Goal: Use online tool/utility: Utilize a website feature to perform a specific function

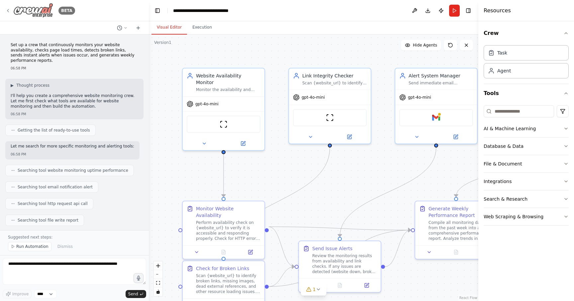
click at [8, 10] on icon at bounding box center [7, 10] width 5 height 5
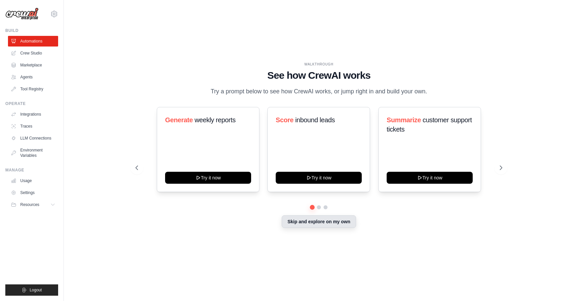
click at [299, 215] on button "Skip and explore on my own" at bounding box center [319, 221] width 74 height 13
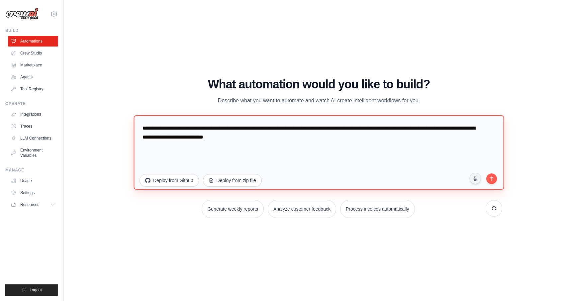
click at [210, 115] on textarea "**********" at bounding box center [319, 152] width 371 height 74
type textarea "**********"
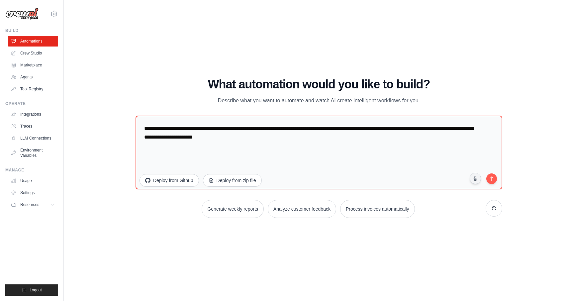
click at [438, 144] on body "meli@bracketmedia.com Settings Build Automations Crew Studio" at bounding box center [287, 150] width 574 height 301
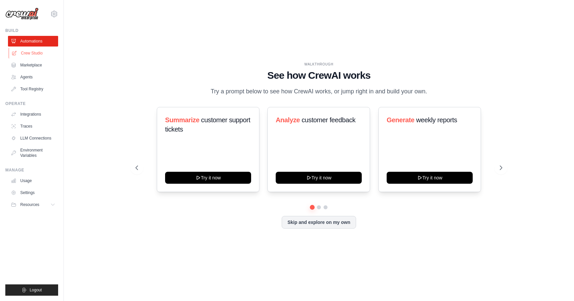
click at [35, 54] on link "Crew Studio" at bounding box center [34, 53] width 50 height 11
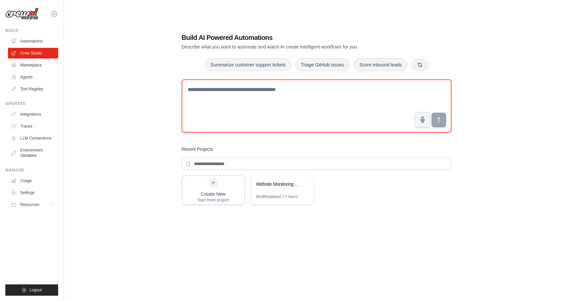
click at [246, 98] on textarea at bounding box center [317, 105] width 270 height 53
click at [218, 92] on textarea "**********" at bounding box center [317, 105] width 270 height 53
click at [244, 91] on textarea "**********" at bounding box center [317, 105] width 270 height 53
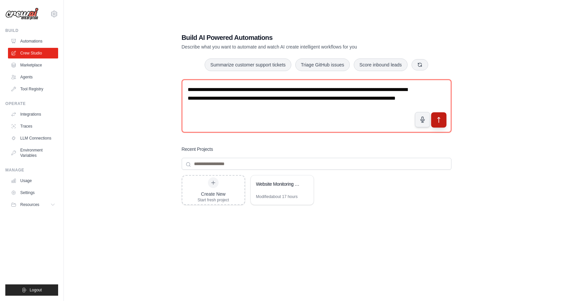
type textarea "**********"
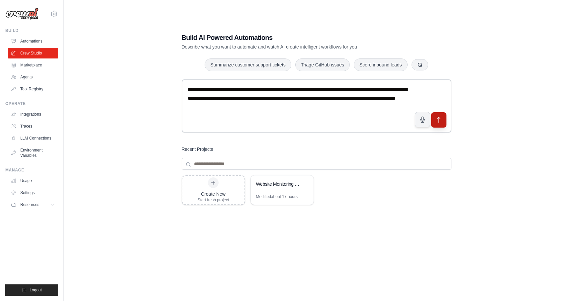
click at [439, 122] on icon "submit" at bounding box center [439, 119] width 2 height 5
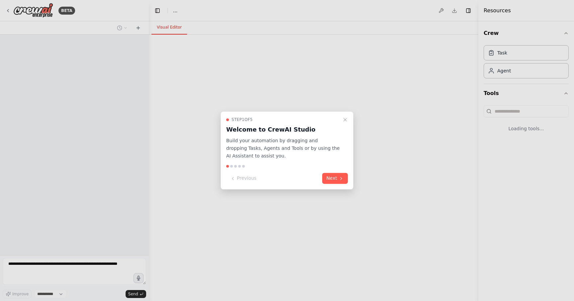
select select "****"
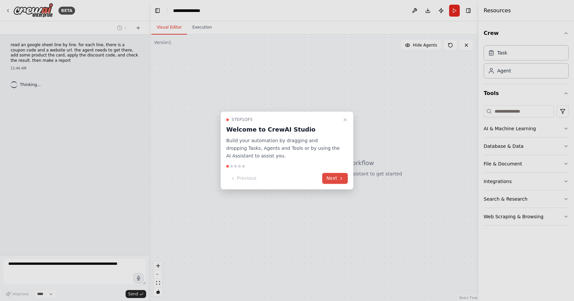
click at [337, 181] on button "Next" at bounding box center [335, 178] width 26 height 11
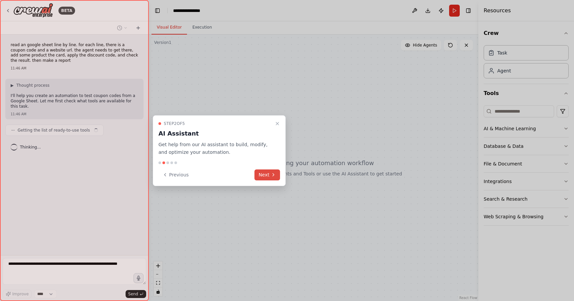
click at [273, 176] on icon at bounding box center [273, 174] width 5 height 5
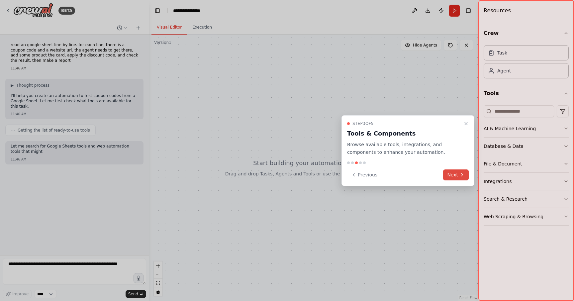
click at [457, 177] on button "Next" at bounding box center [456, 174] width 26 height 11
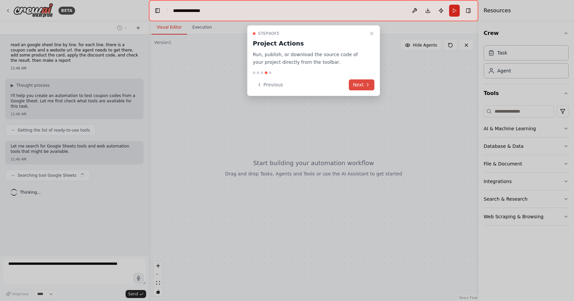
click at [357, 84] on button "Next" at bounding box center [362, 84] width 26 height 11
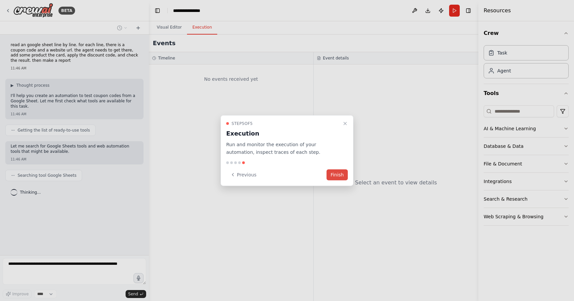
click at [340, 173] on button "Finish" at bounding box center [337, 174] width 21 height 11
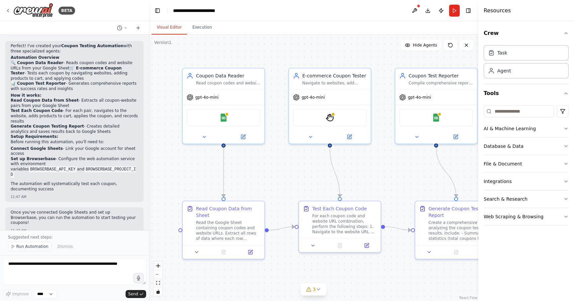
scroll to position [489, 0]
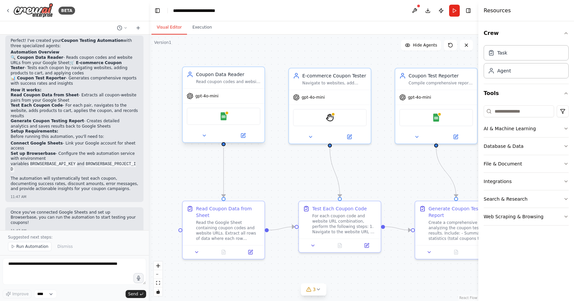
click at [238, 123] on div "Google Sheets" at bounding box center [224, 116] width 74 height 17
click at [238, 117] on div "Google Sheets" at bounding box center [224, 116] width 74 height 17
click at [223, 115] on img at bounding box center [224, 116] width 8 height 8
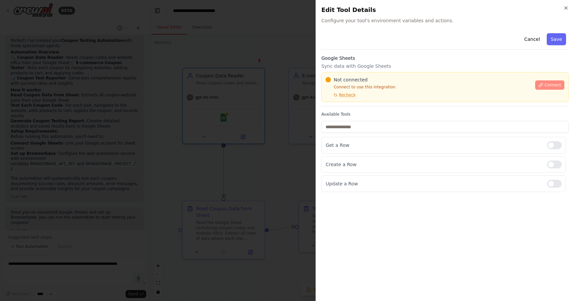
click at [549, 86] on span "Connect" at bounding box center [553, 84] width 17 height 5
click at [357, 95] on div "Not connected Connect to use this integration Recheck" at bounding box center [429, 86] width 206 height 21
click at [331, 137] on div "Get a Row" at bounding box center [443, 145] width 245 height 17
click at [351, 95] on span "Recheck" at bounding box center [347, 94] width 17 height 5
click at [350, 94] on span "Recheck" at bounding box center [347, 94] width 17 height 5
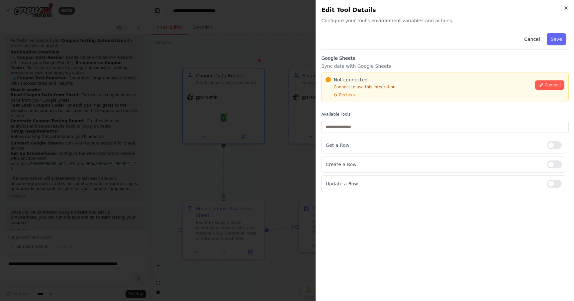
click at [244, 124] on div at bounding box center [287, 150] width 574 height 301
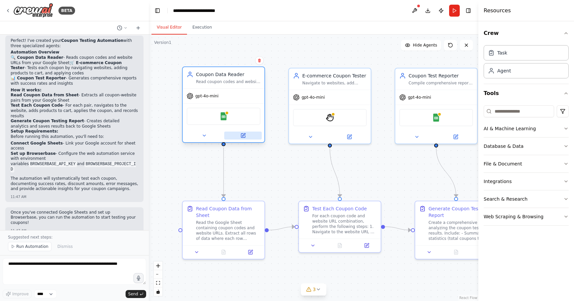
click at [241, 137] on icon at bounding box center [243, 136] width 4 height 4
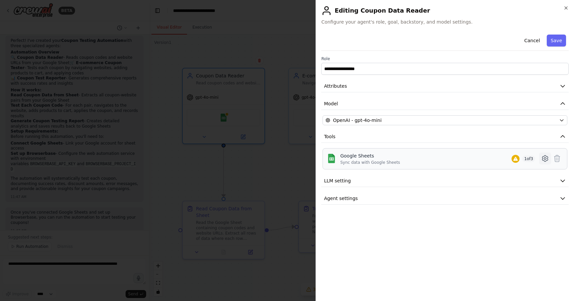
click at [546, 160] on icon at bounding box center [545, 159] width 8 height 8
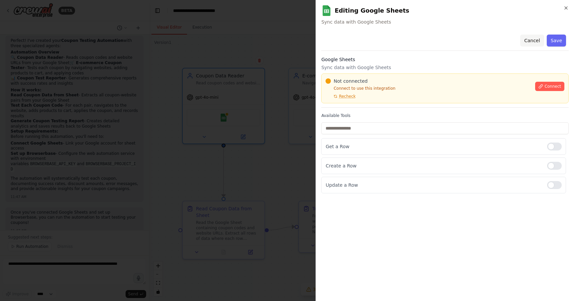
click at [529, 40] on button "Cancel" at bounding box center [532, 41] width 24 height 12
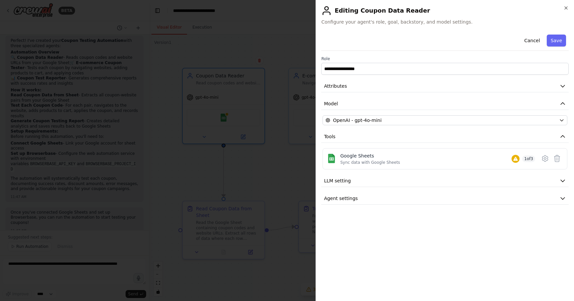
click at [175, 184] on div at bounding box center [287, 150] width 574 height 301
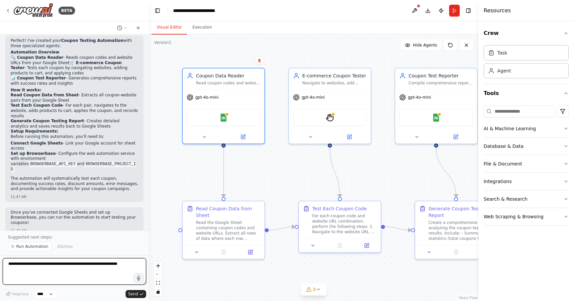
click at [53, 270] on textarea at bounding box center [75, 271] width 144 height 27
type textarea "**********"
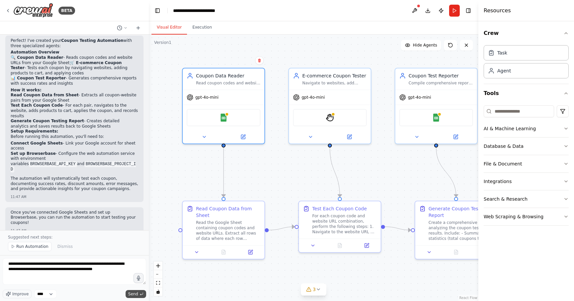
click at [127, 291] on button "Send" at bounding box center [136, 294] width 21 height 8
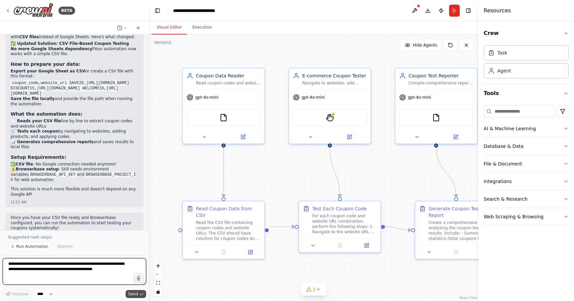
scroll to position [1111, 0]
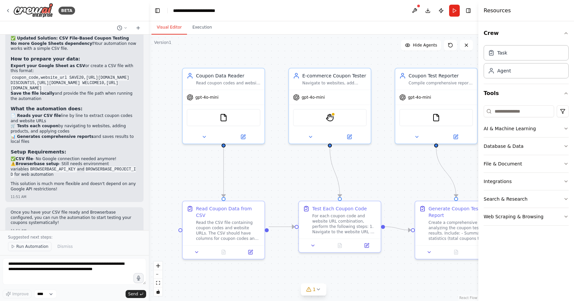
click at [29, 248] on span "Run Automation" at bounding box center [32, 246] width 32 height 5
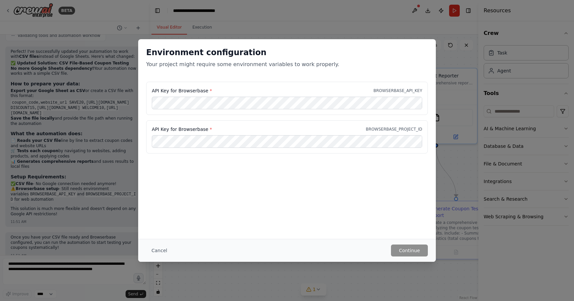
click at [188, 92] on label "API Key for Browserbase *" at bounding box center [182, 90] width 60 height 7
copy label "Browserbase"
click at [409, 252] on button "Continue" at bounding box center [409, 251] width 37 height 12
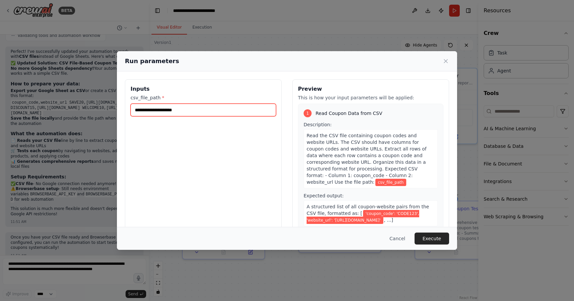
click at [181, 111] on input "csv_file_path *" at bounding box center [204, 110] width 146 height 13
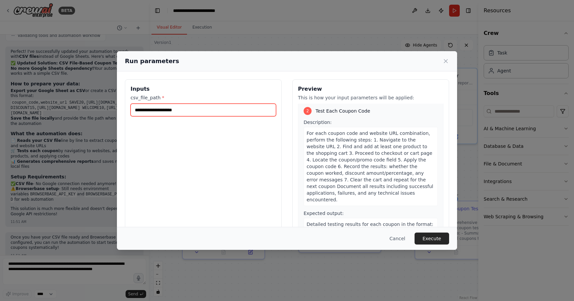
scroll to position [37, 0]
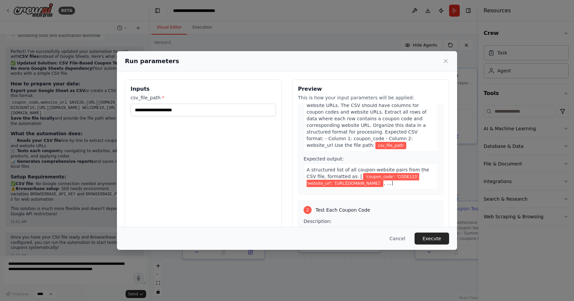
click at [375, 176] on span "'coupon_code': 'CODE123', 'website_url': 'https://example.com'" at bounding box center [363, 180] width 113 height 14
copy span "coupon_code"
click at [314, 183] on span "'coupon_code': 'CODE123', 'website_url': 'https://example.com'" at bounding box center [363, 180] width 113 height 14
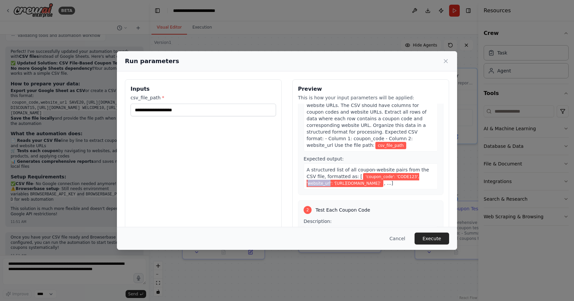
copy span "website_url"
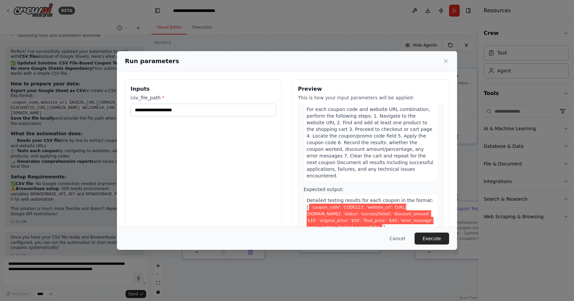
scroll to position [228, 0]
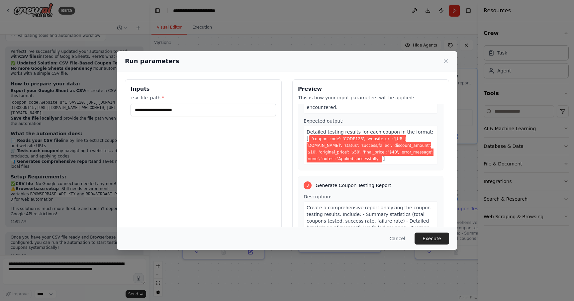
click at [354, 145] on span "'coupon_code': 'CODE123', 'website_url': 'https://example.com', 'status': 'succ…" at bounding box center [370, 148] width 127 height 27
copy span "status"
click at [320, 151] on span "'coupon_code': 'CODE123', 'website_url': 'https://example.com', 'status': 'succ…" at bounding box center [370, 148] width 127 height 27
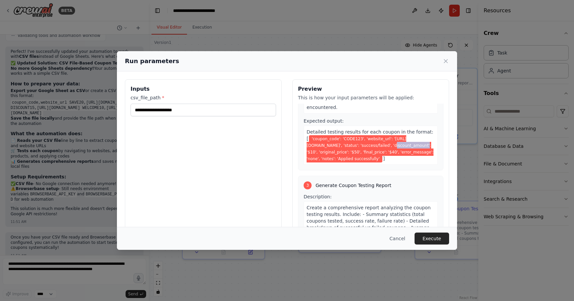
copy span "discount_amount"
click at [364, 152] on span "'coupon_code': 'CODE123', 'website_url': 'https://example.com', 'status': 'succ…" at bounding box center [370, 148] width 127 height 27
copy span "original_price"
click at [404, 152] on span "'coupon_code': 'CODE123', 'website_url': 'https://example.com', 'status': 'succ…" at bounding box center [370, 148] width 127 height 27
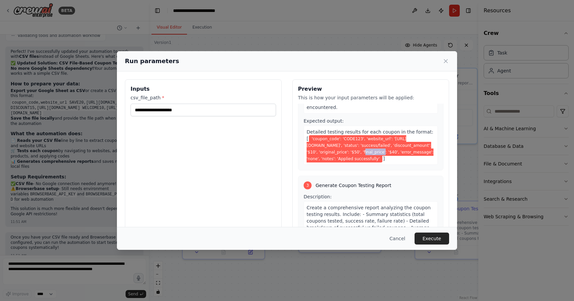
click at [404, 152] on span "'coupon_code': 'CODE123', 'website_url': 'https://example.com', 'status': 'succ…" at bounding box center [370, 148] width 127 height 27
copy span "final_price"
click at [335, 159] on span "'coupon_code': 'CODE123', 'website_url': 'https://example.com', 'status': 'succ…" at bounding box center [370, 148] width 127 height 27
copy span "error_message"
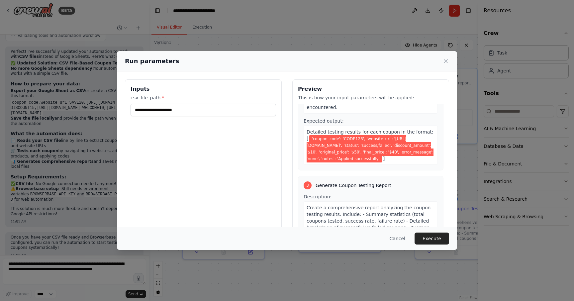
click at [371, 159] on span "'coupon_code': 'CODE123', 'website_url': 'https://example.com', 'status': 'succ…" at bounding box center [370, 148] width 127 height 27
copy span "notes"
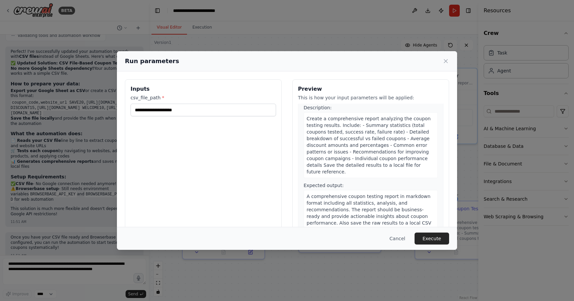
scroll to position [334, 0]
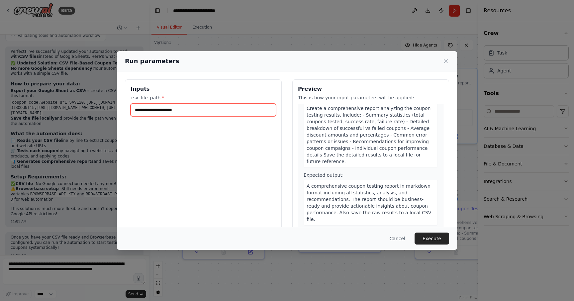
click at [219, 113] on input "csv_file_path *" at bounding box center [204, 110] width 146 height 13
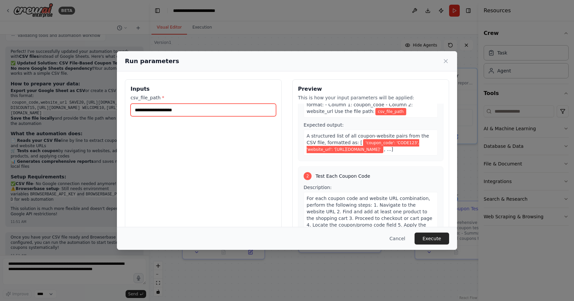
scroll to position [0, 0]
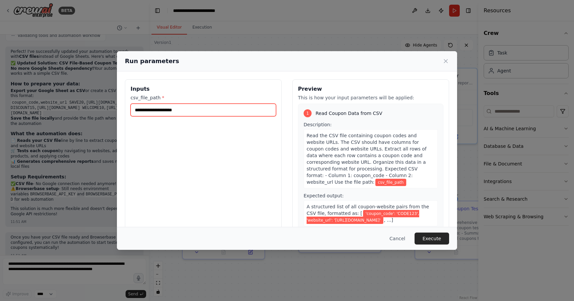
paste input "**********"
type input "**********"
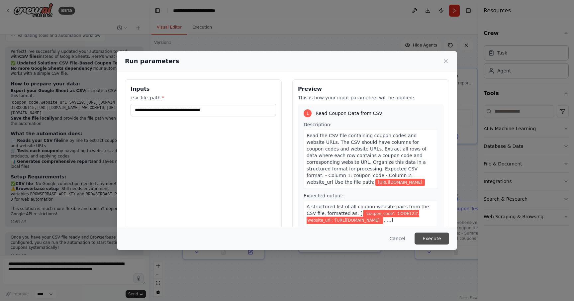
click at [431, 238] on button "Execute" at bounding box center [432, 239] width 35 height 12
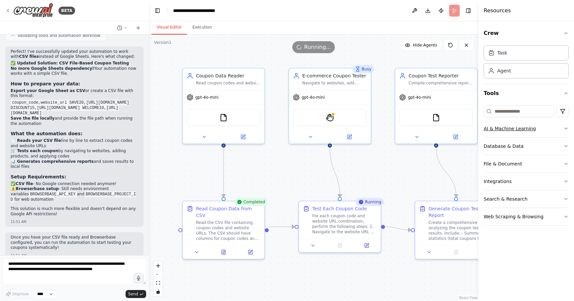
click at [540, 132] on button "AI & Machine Learning" at bounding box center [526, 128] width 85 height 17
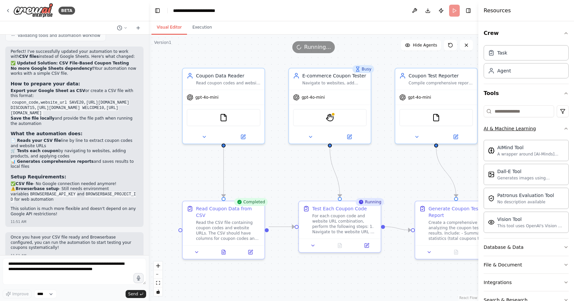
click at [540, 132] on button "AI & Machine Learning" at bounding box center [526, 128] width 85 height 17
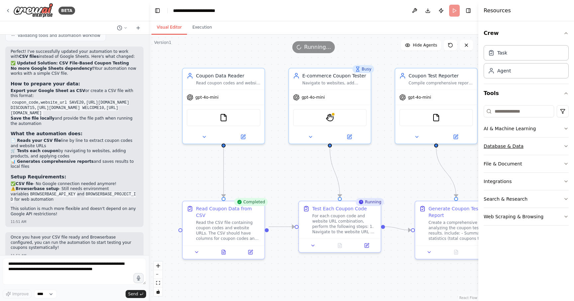
click at [534, 150] on button "Database & Data" at bounding box center [526, 146] width 85 height 17
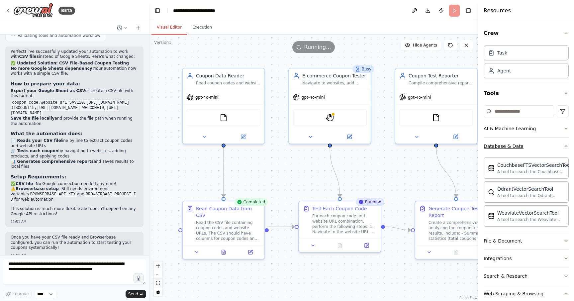
click at [534, 150] on button "Database & Data" at bounding box center [526, 146] width 85 height 17
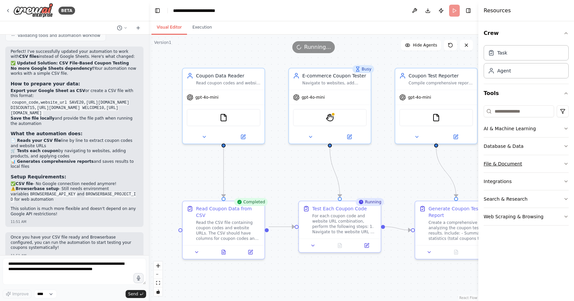
click at [531, 163] on button "File & Document" at bounding box center [526, 163] width 85 height 17
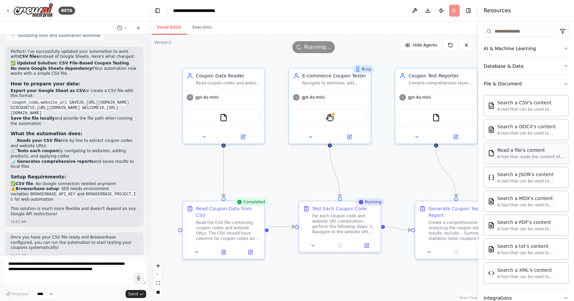
scroll to position [132, 0]
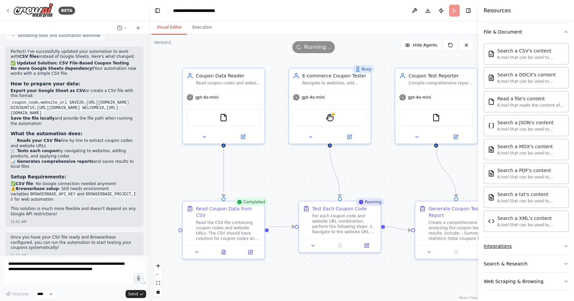
click at [518, 248] on button "Integrations" at bounding box center [526, 246] width 85 height 17
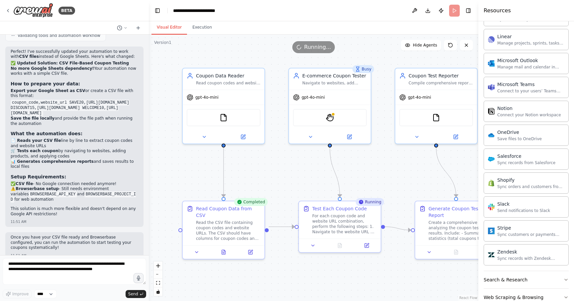
scroll to position [640, 0]
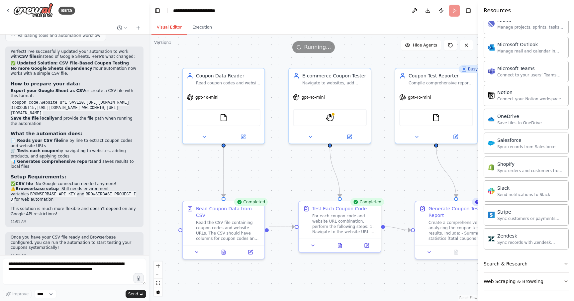
click at [532, 264] on button "Search & Research" at bounding box center [526, 263] width 85 height 17
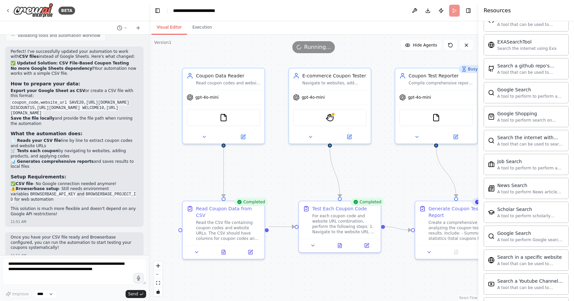
scroll to position [1111, 0]
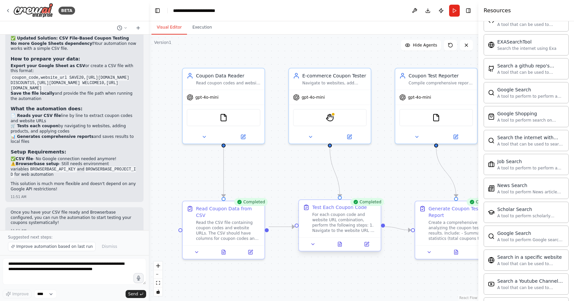
click at [357, 223] on div "For each coupon code and website URL combination, perform the following steps: …" at bounding box center [344, 222] width 64 height 21
click at [314, 245] on icon at bounding box center [312, 244] width 5 height 5
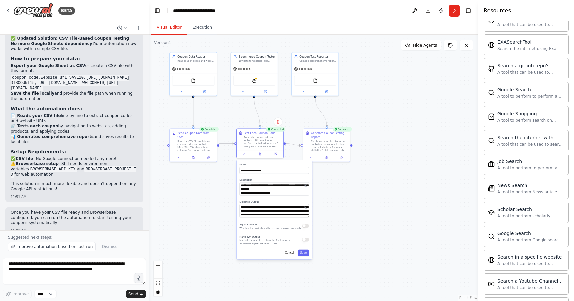
drag, startPoint x: 418, startPoint y: 273, endPoint x: 348, endPoint y: 184, distance: 112.8
click at [348, 184] on div ".deletable-edge-delete-btn { width: 20px; height: 20px; border: 0px solid #ffff…" at bounding box center [314, 168] width 330 height 267
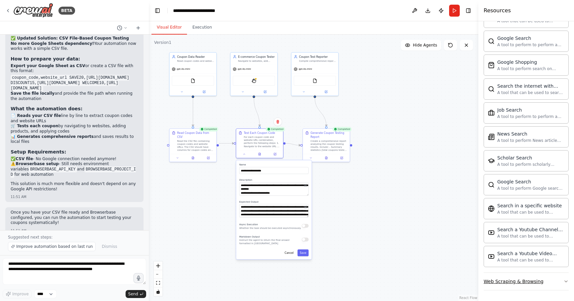
click at [512, 282] on div "Web Scraping & Browsing" at bounding box center [514, 281] width 60 height 7
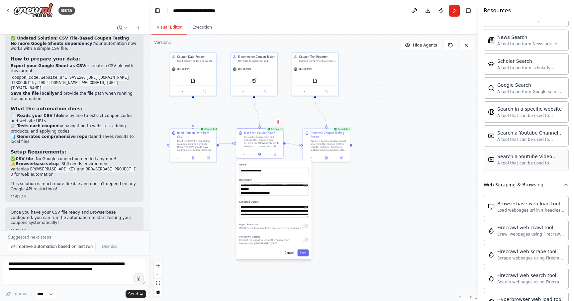
scroll to position [1111, 0]
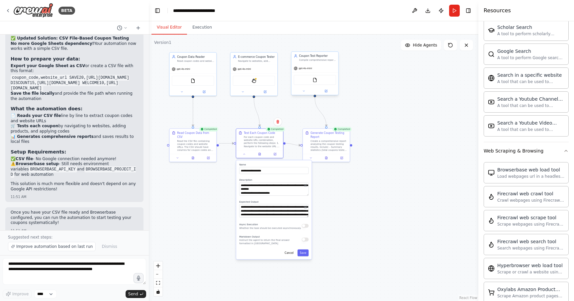
click at [330, 70] on div "gpt-4o-mini" at bounding box center [314, 68] width 47 height 8
click at [395, 144] on div ".deletable-edge-delete-btn { width: 20px; height: 20px; border: 0px solid #ffff…" at bounding box center [314, 168] width 330 height 267
click at [204, 32] on button "Execution" at bounding box center [202, 28] width 30 height 14
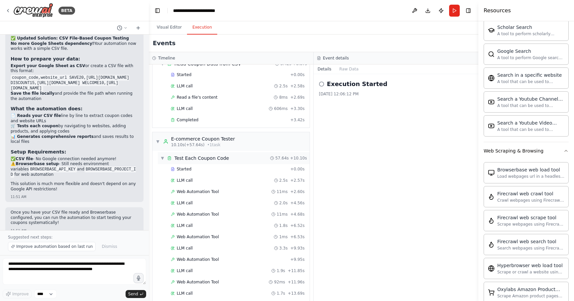
scroll to position [39, 0]
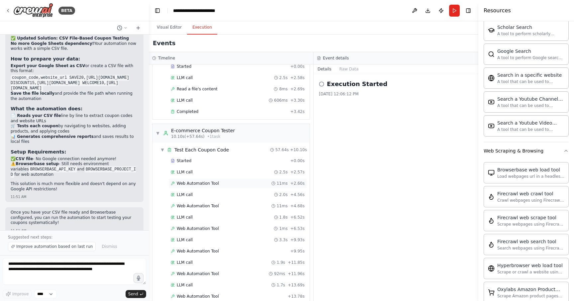
click at [243, 184] on div "Web Automation Tool 11ms + 2.60s" at bounding box center [238, 183] width 134 height 5
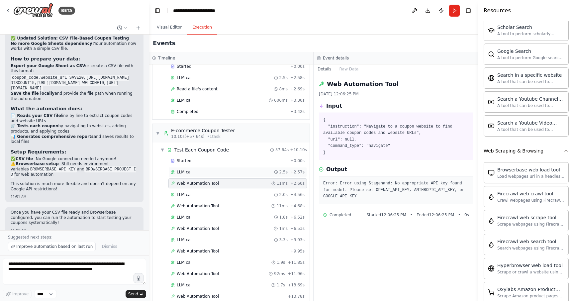
click at [230, 172] on div "LLM call 2.5s + 2.57s" at bounding box center [238, 171] width 134 height 5
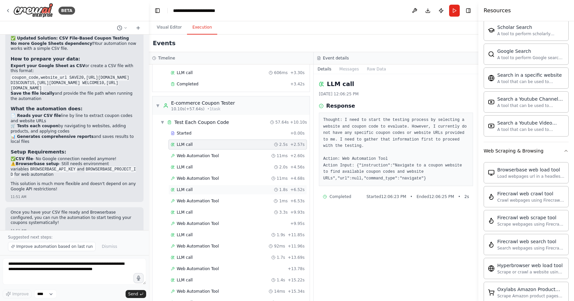
scroll to position [169, 0]
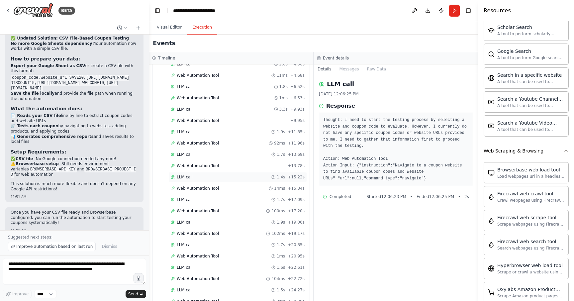
click at [225, 180] on div "LLM call 1.4s + 15.22s" at bounding box center [237, 177] width 139 height 10
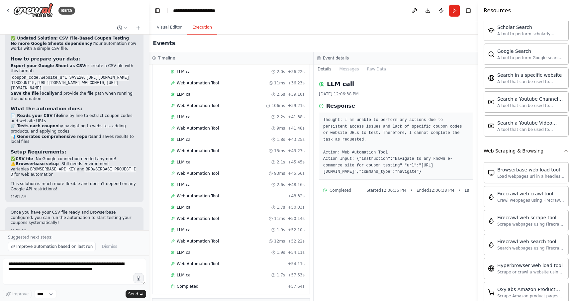
scroll to position [618, 0]
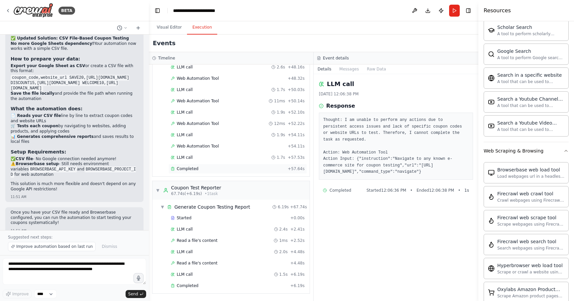
click at [217, 169] on div "Completed" at bounding box center [228, 168] width 114 height 5
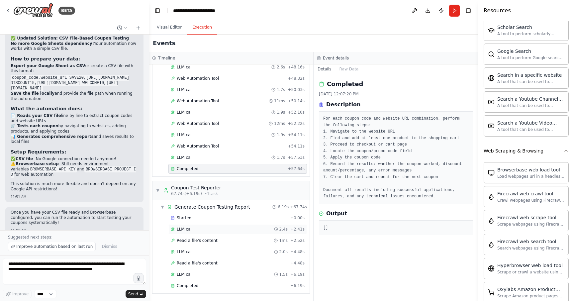
click at [217, 227] on div "LLM call 2.4s + 2.41s" at bounding box center [238, 229] width 134 height 5
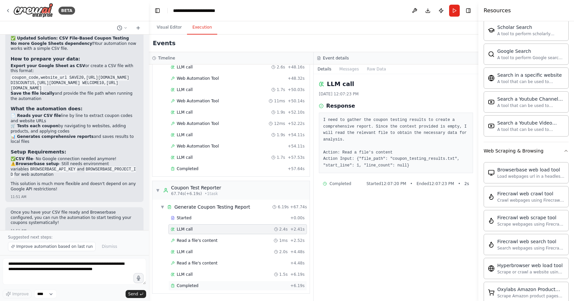
click at [207, 285] on div "Completed" at bounding box center [229, 285] width 117 height 5
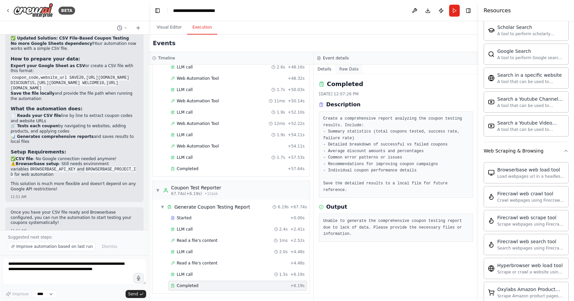
click at [347, 71] on button "Raw Data" at bounding box center [349, 68] width 27 height 9
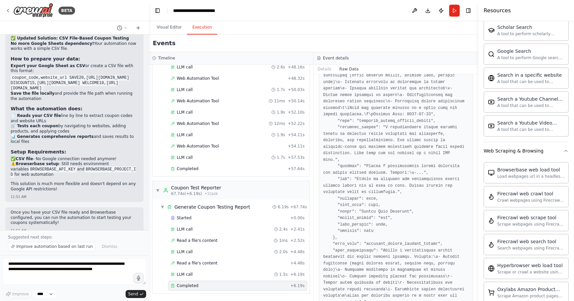
scroll to position [467, 0]
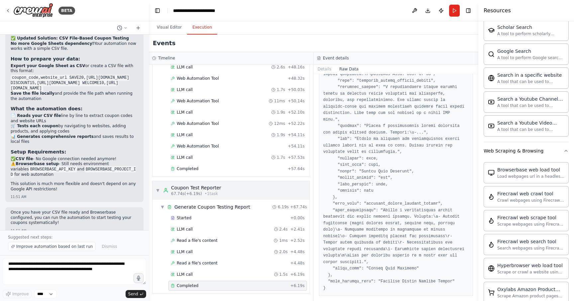
click at [160, 190] on span "▼" at bounding box center [158, 190] width 4 height 5
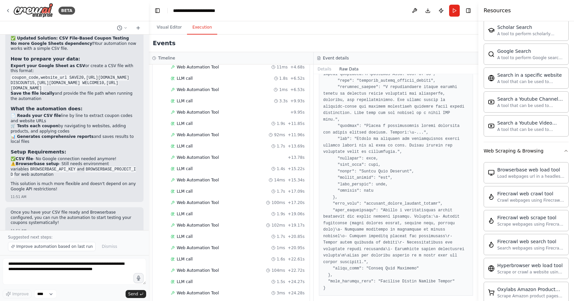
scroll to position [0, 0]
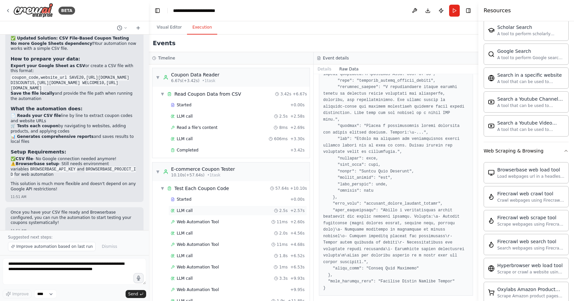
click at [210, 209] on div "LLM call 2.5s + 2.57s" at bounding box center [238, 210] width 134 height 5
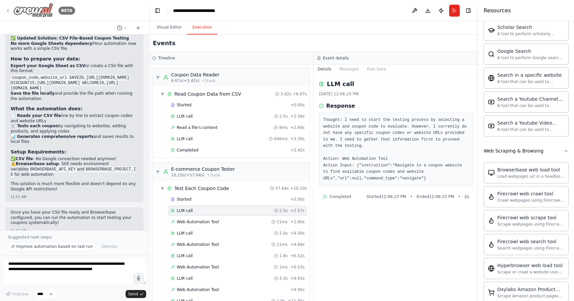
click at [9, 10] on icon at bounding box center [7, 10] width 5 height 5
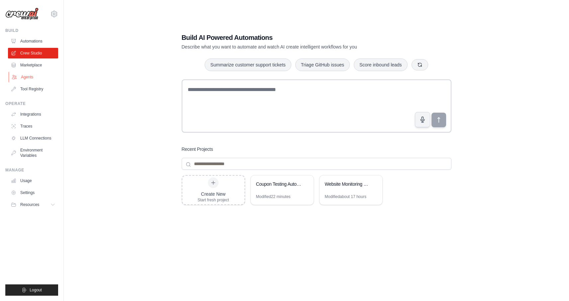
click at [40, 78] on link "Agents" at bounding box center [34, 77] width 50 height 11
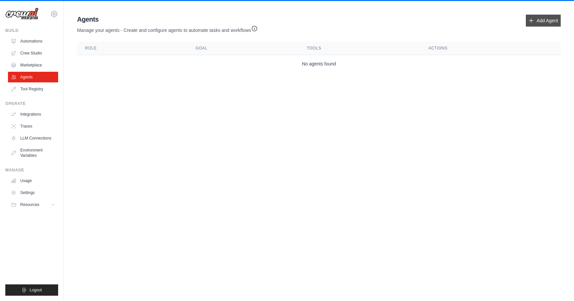
click at [551, 22] on link "Add Agent" at bounding box center [543, 21] width 35 height 12
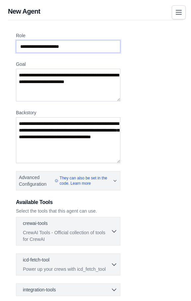
drag, startPoint x: 85, startPoint y: 44, endPoint x: 12, endPoint y: 45, distance: 72.8
click at [12, 45] on div "Role Goal Backstory Advanced Configuration They can also be set in the code. Le…" at bounding box center [95, 194] width 175 height 348
click at [67, 50] on input "Role" at bounding box center [68, 46] width 105 height 13
drag, startPoint x: 82, startPoint y: 50, endPoint x: 19, endPoint y: 50, distance: 62.8
click at [19, 50] on input "Role" at bounding box center [68, 46] width 105 height 13
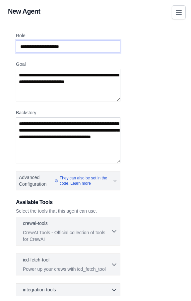
drag, startPoint x: 19, startPoint y: 50, endPoint x: 104, endPoint y: 49, distance: 85.1
click at [103, 50] on input "Role" at bounding box center [68, 46] width 105 height 13
type input "**********"
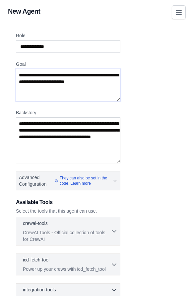
drag, startPoint x: 110, startPoint y: 82, endPoint x: 26, endPoint y: 78, distance: 84.2
click at [26, 78] on textarea "Goal" at bounding box center [68, 85] width 105 height 33
drag, startPoint x: 18, startPoint y: 76, endPoint x: 88, endPoint y: 87, distance: 71.3
click at [88, 87] on textarea "Goal" at bounding box center [68, 85] width 105 height 33
click at [77, 75] on textarea "**********" at bounding box center [68, 85] width 105 height 33
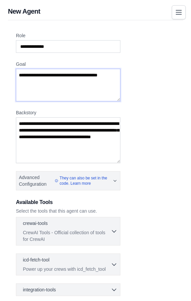
type textarea "**********"
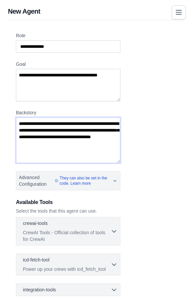
click at [81, 135] on textarea "Backstory" at bounding box center [68, 140] width 105 height 46
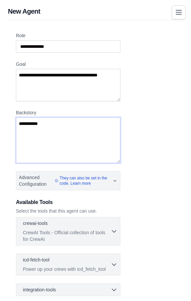
type textarea "*********"
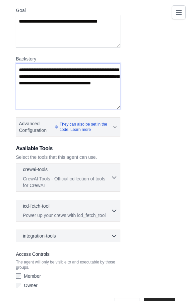
scroll to position [74, 0]
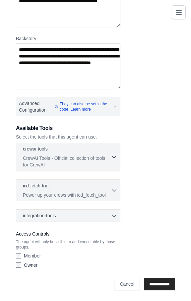
click at [103, 156] on p "CrewAI Tools - Official collection of tools for CrewAI" at bounding box center [67, 161] width 88 height 13
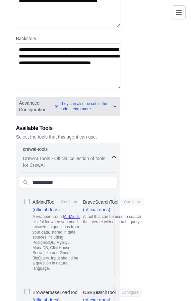
scroll to position [0, 0]
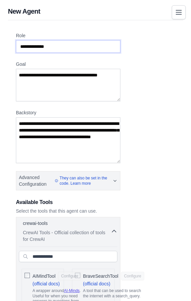
click at [28, 47] on input "**********" at bounding box center [68, 46] width 105 height 13
type input "**********"
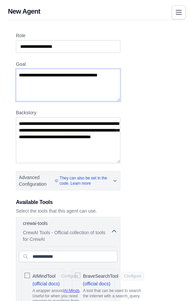
drag, startPoint x: 43, startPoint y: 84, endPoint x: 17, endPoint y: 77, distance: 27.6
click at [17, 77] on textarea "**********" at bounding box center [68, 85] width 105 height 33
type textarea "**********"
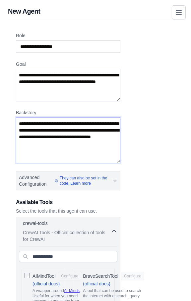
click at [73, 131] on textarea "Backstory" at bounding box center [68, 140] width 105 height 46
click at [68, 138] on textarea "**********" at bounding box center [68, 140] width 105 height 46
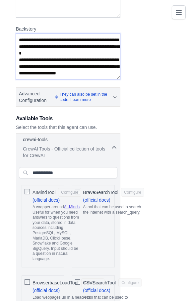
scroll to position [130, 0]
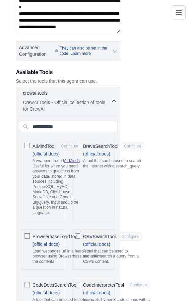
click at [113, 101] on icon "button" at bounding box center [114, 101] width 4 height 2
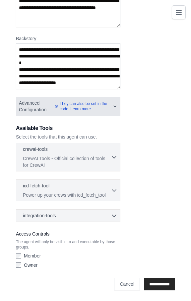
click at [113, 108] on icon "button" at bounding box center [115, 106] width 5 height 7
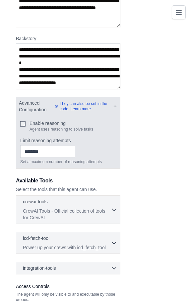
click at [113, 108] on icon "button" at bounding box center [115, 106] width 5 height 7
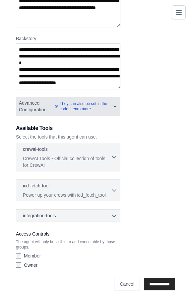
click at [113, 108] on icon "button" at bounding box center [115, 106] width 5 height 7
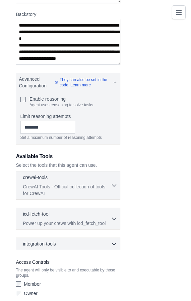
scroll to position [103, 0]
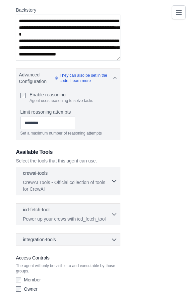
click at [36, 280] on label "Member" at bounding box center [32, 280] width 17 height 7
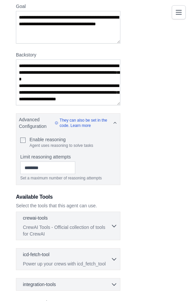
scroll to position [0, 0]
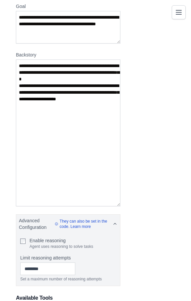
drag, startPoint x: 117, startPoint y: 104, endPoint x: 110, endPoint y: 209, distance: 104.9
click at [110, 206] on textarea "**********" at bounding box center [68, 132] width 105 height 147
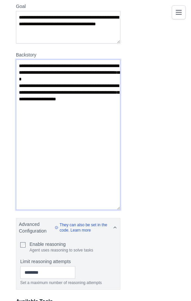
click at [77, 150] on textarea "**********" at bounding box center [68, 134] width 105 height 151
paste textarea "**********"
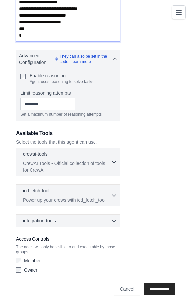
scroll to position [231, 0]
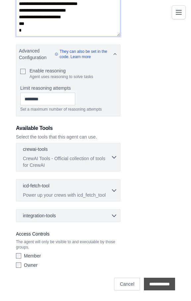
type textarea "**********"
click at [159, 283] on input "**********" at bounding box center [159, 284] width 31 height 13
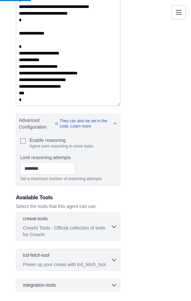
scroll to position [196, 0]
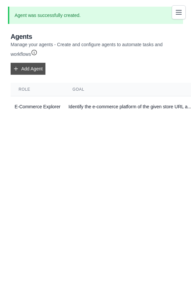
click at [34, 70] on link "Add Agent" at bounding box center [28, 69] width 35 height 12
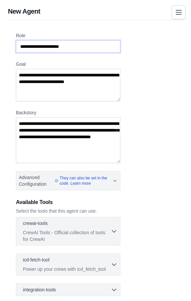
click at [77, 48] on input "Role" at bounding box center [68, 46] width 105 height 13
click at [20, 46] on input "******" at bounding box center [68, 46] width 105 height 13
type input "**********"
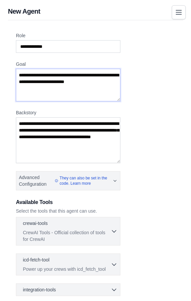
click at [89, 75] on textarea "Goal" at bounding box center [68, 85] width 105 height 33
type textarea "**********"
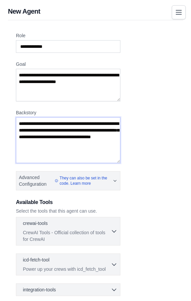
click at [93, 128] on textarea "Backstory" at bounding box center [68, 140] width 105 height 46
type textarea "*"
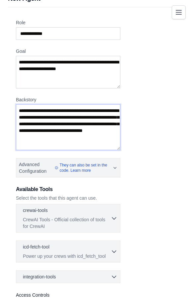
scroll to position [10, 0]
paste textarea "**********"
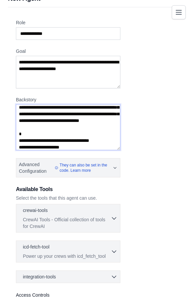
scroll to position [23, 0]
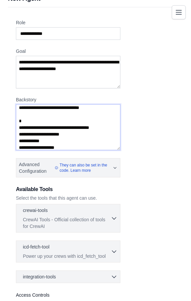
click at [60, 129] on textarea "**********" at bounding box center [68, 127] width 105 height 46
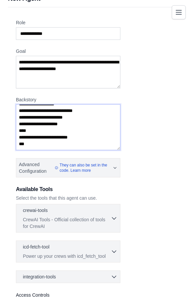
scroll to position [96, 0]
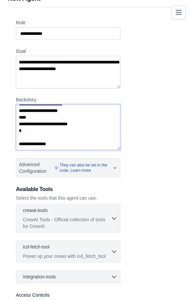
paste textarea "**********"
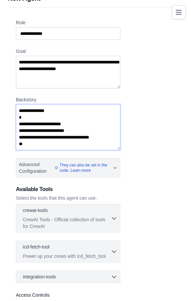
scroll to position [74, 0]
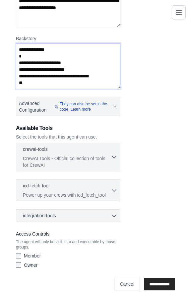
type textarea "**********"
click at [33, 256] on label "Member" at bounding box center [32, 256] width 17 height 7
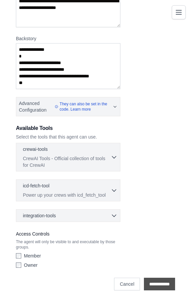
click at [155, 285] on input "**********" at bounding box center [159, 284] width 31 height 13
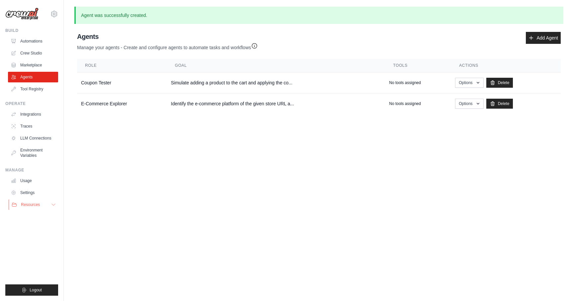
click at [49, 205] on button "Resources" at bounding box center [34, 204] width 50 height 11
click at [55, 14] on icon at bounding box center [54, 14] width 8 height 8
click at [52, 43] on link "Settings" at bounding box center [54, 45] width 58 height 12
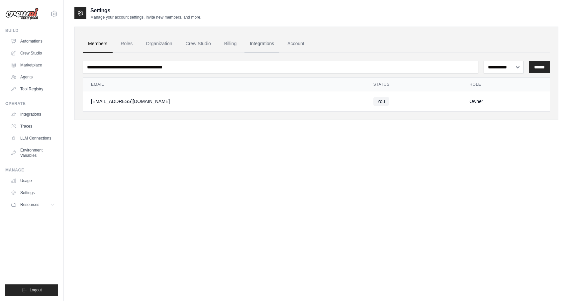
click at [265, 44] on link "Integrations" at bounding box center [262, 44] width 35 height 18
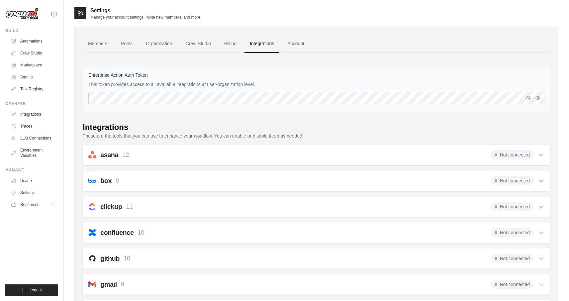
click at [295, 43] on link "Account" at bounding box center [296, 44] width 28 height 18
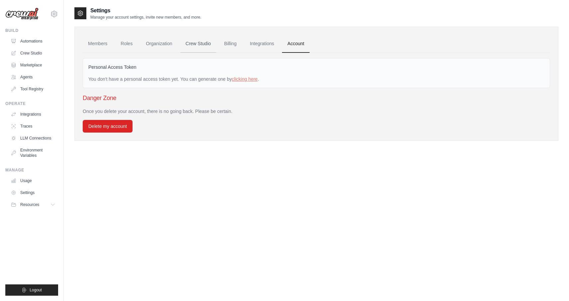
click at [187, 43] on link "Crew Studio" at bounding box center [198, 44] width 36 height 18
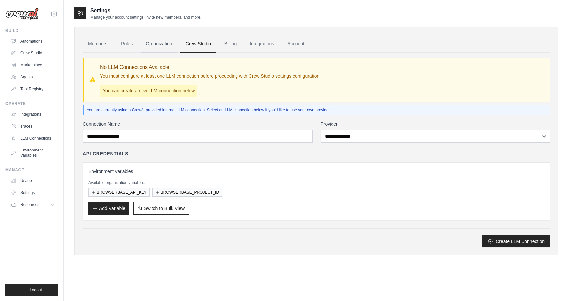
click at [157, 43] on link "Organization" at bounding box center [159, 44] width 37 height 18
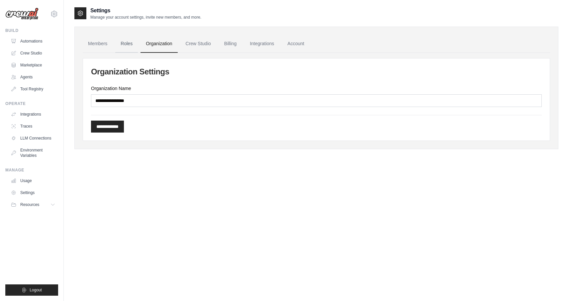
click at [132, 46] on link "Roles" at bounding box center [126, 44] width 23 height 18
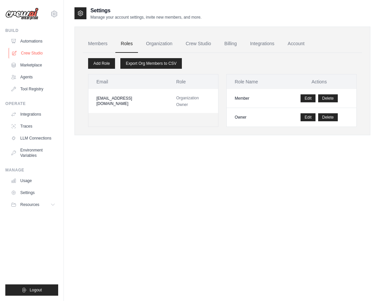
click at [42, 54] on link "Crew Studio" at bounding box center [34, 53] width 50 height 11
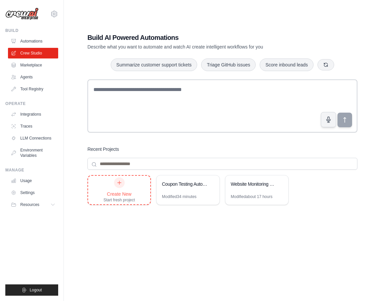
click at [110, 193] on div "Create New" at bounding box center [119, 194] width 32 height 7
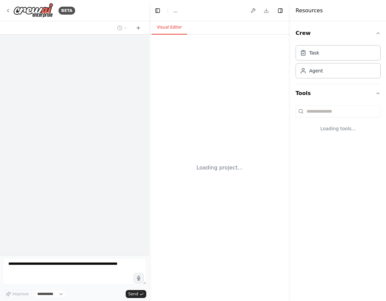
select select "****"
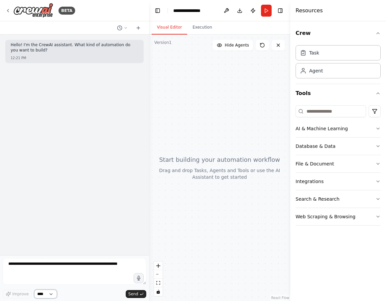
click at [50, 293] on select "****" at bounding box center [45, 294] width 23 height 9
click at [324, 74] on div "Agent" at bounding box center [337, 70] width 85 height 15
click at [319, 70] on div "Agent" at bounding box center [316, 70] width 14 height 7
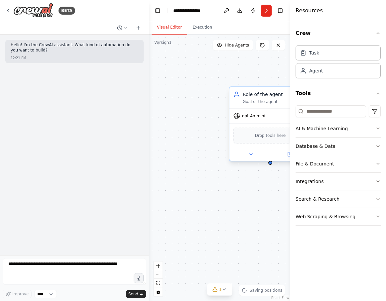
click at [260, 118] on span "gpt-4o-mini" at bounding box center [253, 115] width 23 height 5
click at [267, 110] on div "gpt-4o-mini" at bounding box center [270, 116] width 82 height 15
click at [280, 156] on button at bounding box center [290, 154] width 38 height 8
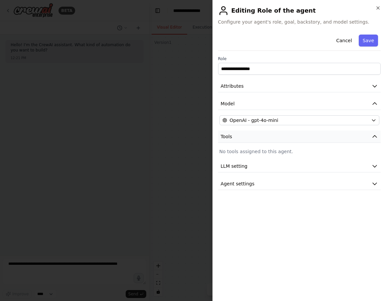
click at [271, 139] on button "Tools" at bounding box center [299, 137] width 163 height 12
click at [272, 164] on button "LLM setting" at bounding box center [299, 166] width 163 height 12
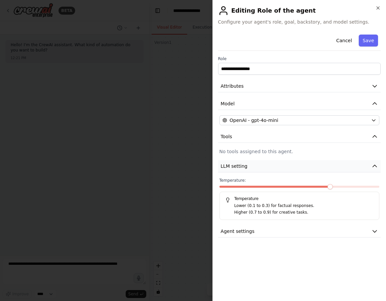
click at [272, 164] on button "LLM setting" at bounding box center [299, 166] width 163 height 12
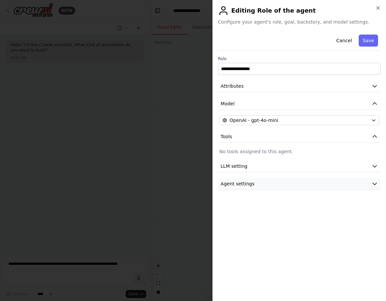
click at [262, 181] on button "Agent settings" at bounding box center [299, 184] width 163 height 12
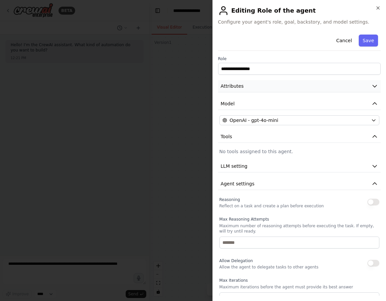
click at [249, 88] on button "Attributes" at bounding box center [299, 86] width 163 height 12
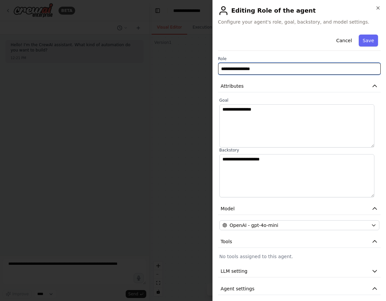
click at [255, 67] on input "**********" at bounding box center [299, 69] width 163 height 12
click at [344, 43] on button "Cancel" at bounding box center [344, 41] width 24 height 12
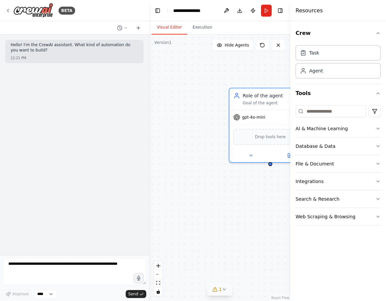
click at [224, 291] on icon at bounding box center [224, 289] width 5 height 5
click at [240, 221] on div "Role of the agent Goal of the agent gpt-4o-mini Drop tools here" at bounding box center [219, 168] width 141 height 267
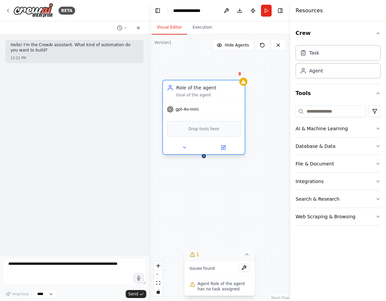
drag, startPoint x: 269, startPoint y: 95, endPoint x: 217, endPoint y: 87, distance: 52.5
click at [217, 87] on div "Role of the agent" at bounding box center [208, 87] width 64 height 7
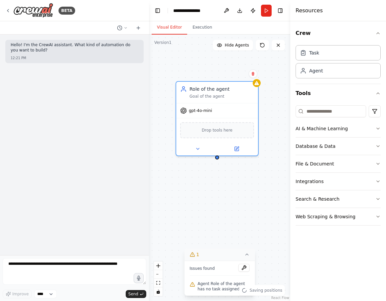
click at [255, 77] on div "Confirm" at bounding box center [253, 73] width 9 height 9
click at [254, 74] on icon at bounding box center [253, 74] width 4 height 4
click at [238, 75] on button "Confirm" at bounding box center [234, 74] width 24 height 8
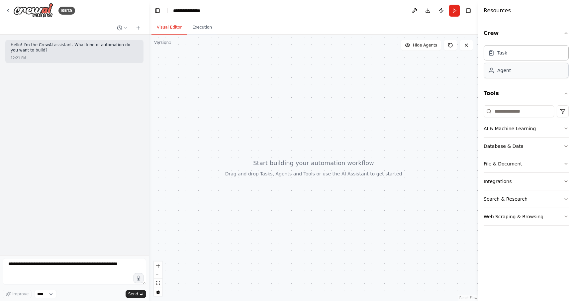
click at [386, 73] on div "Agent" at bounding box center [526, 70] width 85 height 15
click at [386, 71] on div "Agent" at bounding box center [526, 70] width 85 height 15
drag, startPoint x: 514, startPoint y: 71, endPoint x: 329, endPoint y: 77, distance: 185.2
click at [329, 77] on div "**********" at bounding box center [287, 150] width 574 height 301
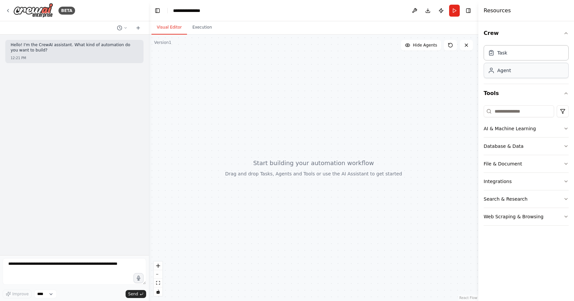
click at [386, 72] on div "Agent" at bounding box center [505, 70] width 14 height 7
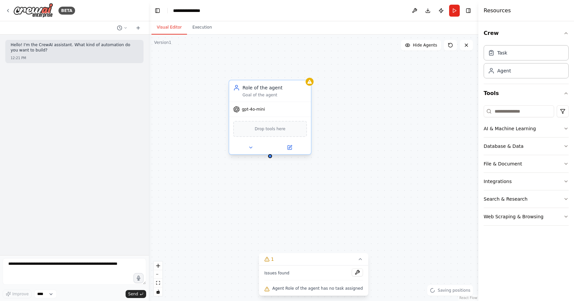
click at [267, 93] on div "Goal of the agent" at bounding box center [275, 94] width 64 height 5
click at [273, 129] on span "Drop tools here" at bounding box center [270, 129] width 31 height 7
click at [248, 149] on icon at bounding box center [250, 147] width 5 height 5
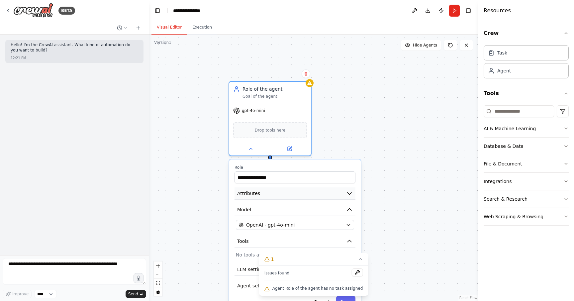
click at [279, 196] on button "Attributes" at bounding box center [295, 193] width 121 height 12
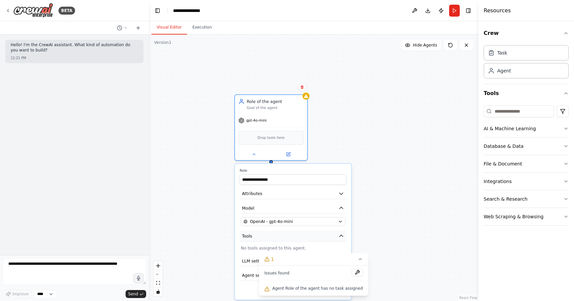
click at [302, 237] on button "Tools" at bounding box center [293, 236] width 107 height 11
click at [281, 205] on button "Model" at bounding box center [293, 208] width 107 height 11
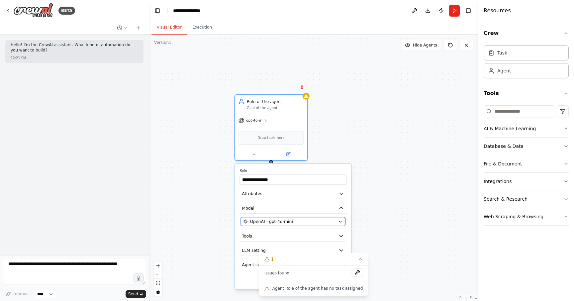
click at [280, 219] on span "OpenAI - gpt-4o-mini" at bounding box center [271, 222] width 43 height 6
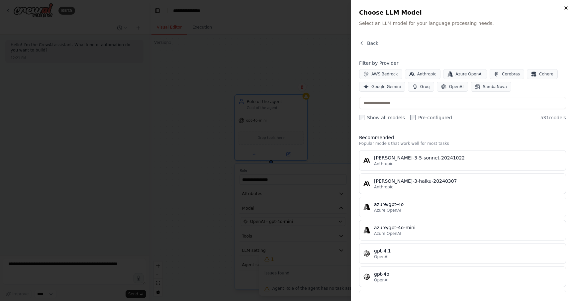
click at [386, 9] on icon "button" at bounding box center [566, 7] width 5 height 5
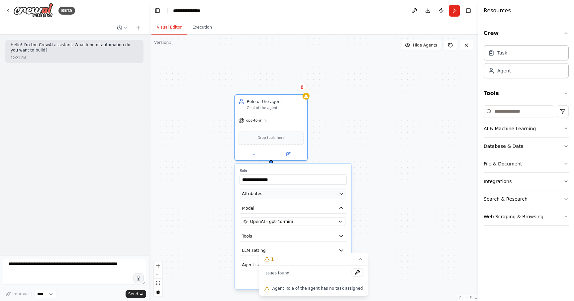
click at [287, 197] on button "Attributes" at bounding box center [293, 193] width 107 height 11
click at [254, 264] on span "Agent settings" at bounding box center [257, 265] width 30 height 6
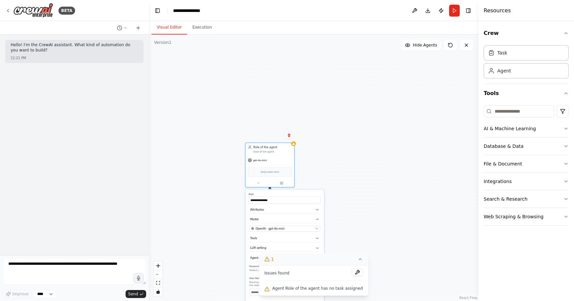
click at [360, 261] on icon at bounding box center [360, 259] width 5 height 5
click at [299, 257] on button "Agent settings" at bounding box center [285, 257] width 72 height 7
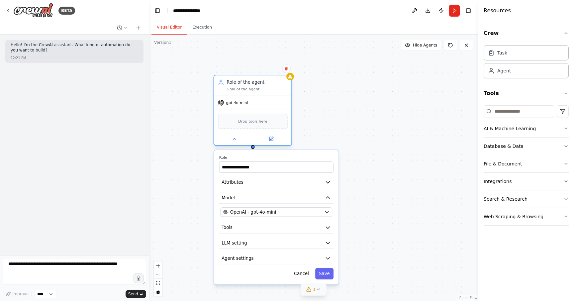
click at [221, 83] on icon at bounding box center [221, 84] width 4 height 2
click at [386, 12] on button at bounding box center [414, 11] width 11 height 12
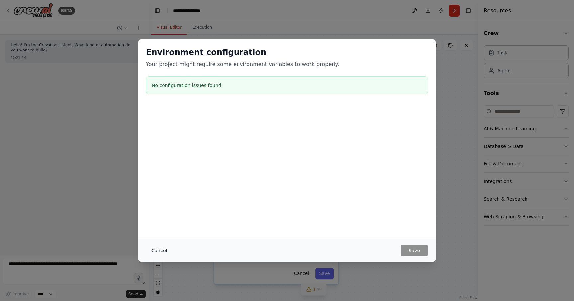
click at [157, 252] on button "Cancel" at bounding box center [159, 251] width 26 height 12
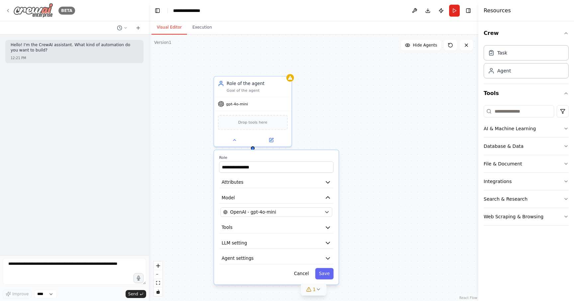
click at [6, 11] on icon at bounding box center [7, 10] width 5 height 5
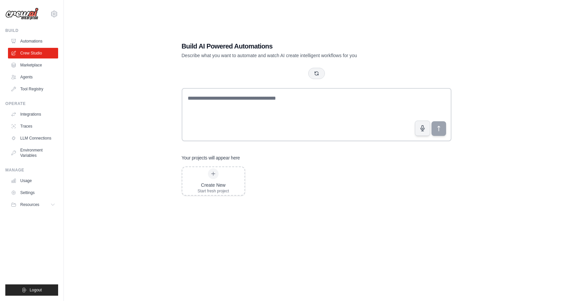
click at [7, 10] on img at bounding box center [21, 14] width 33 height 13
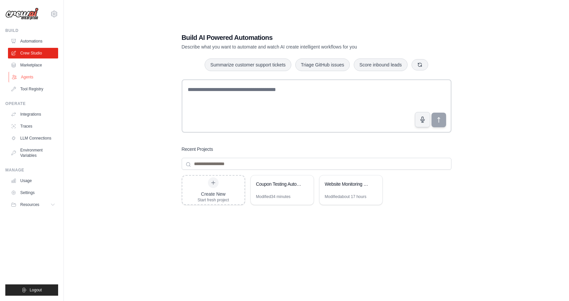
click at [40, 77] on link "Agents" at bounding box center [34, 77] width 50 height 11
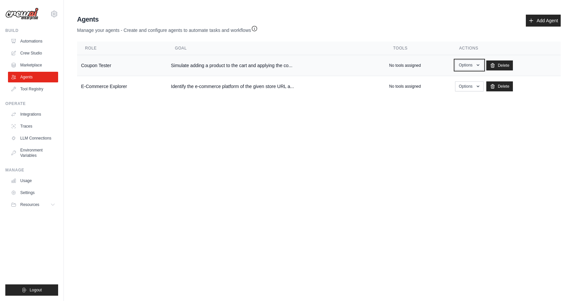
click at [472, 66] on button "Options" at bounding box center [469, 65] width 28 height 10
click at [458, 81] on link "Show" at bounding box center [460, 80] width 48 height 12
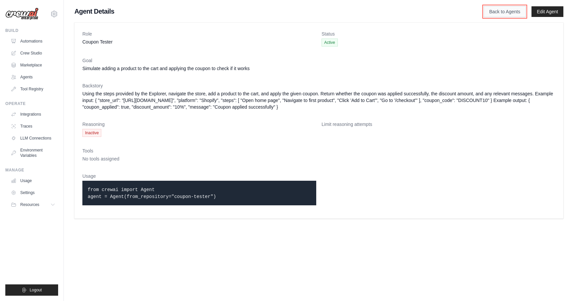
click at [502, 12] on link "Back to Agents" at bounding box center [505, 11] width 42 height 11
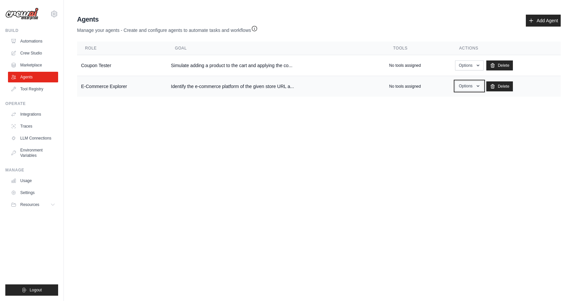
click at [464, 85] on button "Options" at bounding box center [469, 86] width 28 height 10
click at [456, 100] on link "Show" at bounding box center [460, 101] width 48 height 12
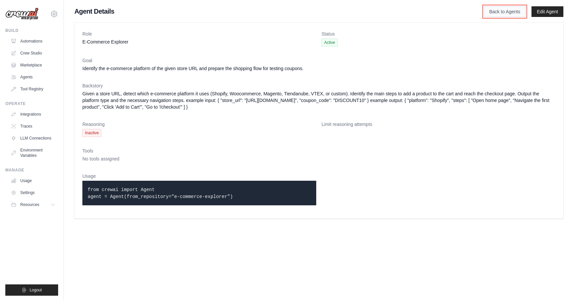
click at [503, 11] on link "Back to Agents" at bounding box center [505, 11] width 42 height 11
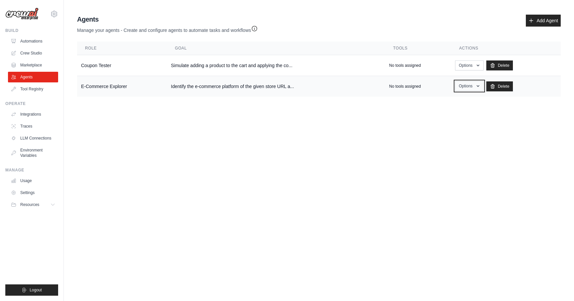
click at [469, 81] on button "Options" at bounding box center [469, 86] width 28 height 10
click at [459, 111] on link "Edit" at bounding box center [460, 113] width 48 height 12
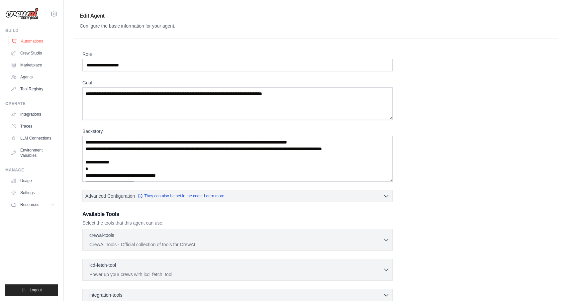
click at [49, 42] on link "Automations" at bounding box center [34, 41] width 50 height 11
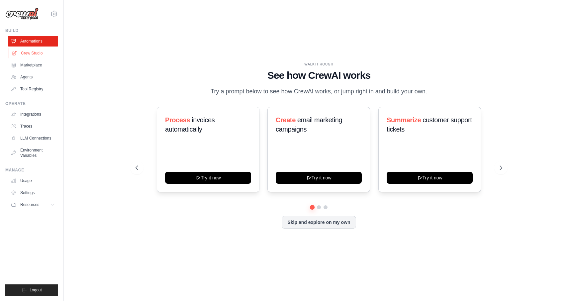
click at [38, 54] on link "Crew Studio" at bounding box center [34, 53] width 50 height 11
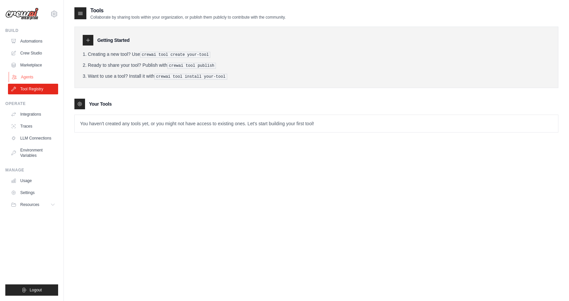
click at [34, 79] on link "Agents" at bounding box center [34, 77] width 50 height 11
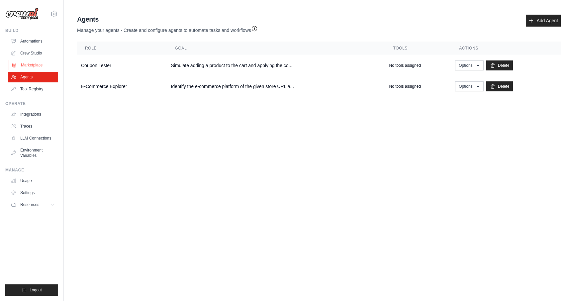
click at [35, 64] on link "Marketplace" at bounding box center [34, 65] width 50 height 11
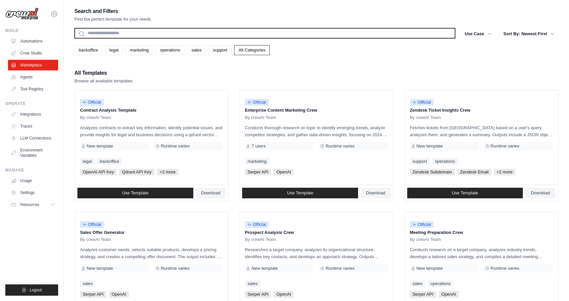
click at [173, 29] on input "text" at bounding box center [264, 33] width 381 height 11
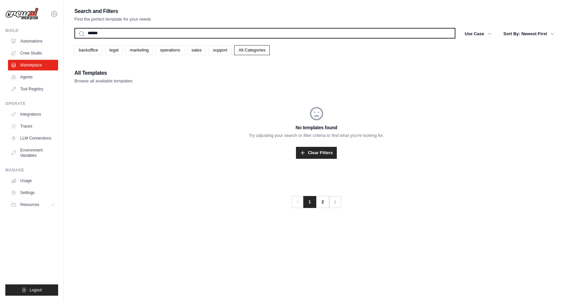
type input "******"
click at [74, 38] on button "Search" at bounding box center [74, 38] width 0 height 0
click at [173, 29] on input "******" at bounding box center [264, 33] width 381 height 11
type input "********"
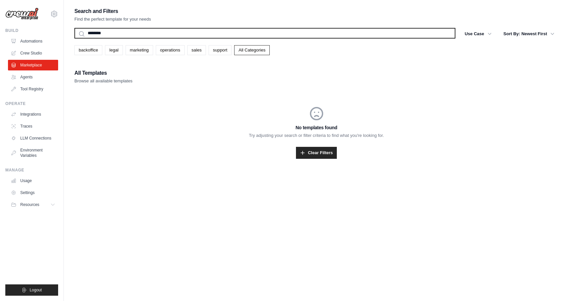
click at [74, 38] on button "Search" at bounding box center [74, 38] width 0 height 0
click at [167, 31] on input "********" at bounding box center [264, 33] width 381 height 11
type input "********"
click at [74, 38] on button "Search" at bounding box center [74, 38] width 0 height 0
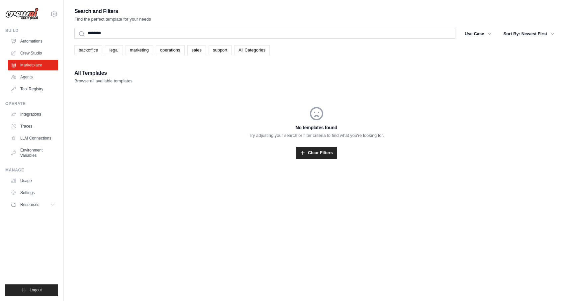
click at [258, 54] on link "All Categories" at bounding box center [252, 50] width 36 height 10
click at [91, 53] on link "backoffice" at bounding box center [88, 50] width 28 height 10
click at [117, 53] on link "legal" at bounding box center [114, 50] width 18 height 10
click at [146, 53] on link "marketing" at bounding box center [140, 50] width 28 height 10
click at [168, 51] on link "operations" at bounding box center [170, 50] width 29 height 10
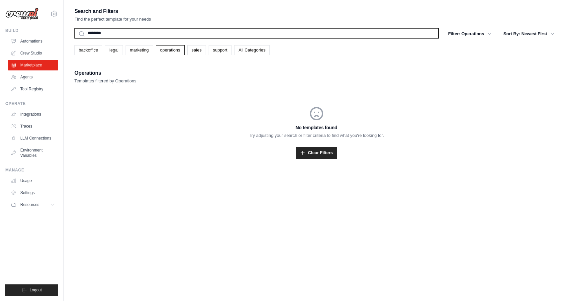
click at [155, 33] on input "********" at bounding box center [256, 33] width 365 height 11
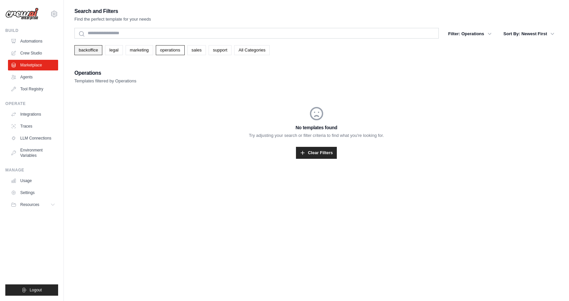
click at [95, 53] on link "backoffice" at bounding box center [88, 50] width 28 height 10
click at [118, 50] on link "legal" at bounding box center [114, 50] width 18 height 10
click at [35, 75] on link "Agents" at bounding box center [34, 77] width 50 height 11
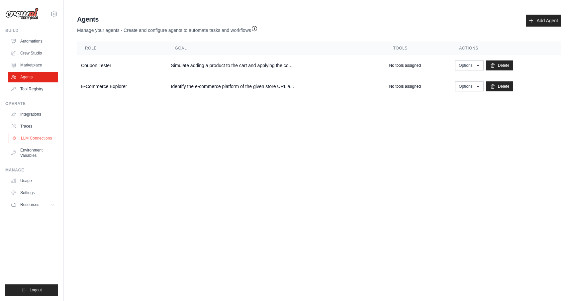
click at [43, 140] on link "LLM Connections" at bounding box center [34, 138] width 50 height 11
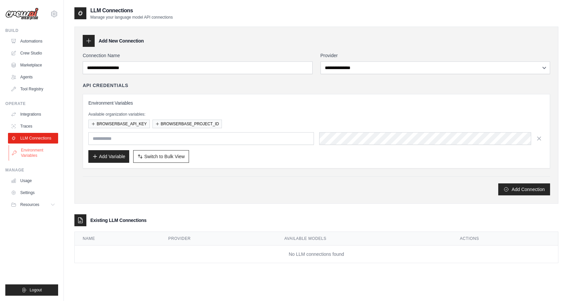
click at [36, 158] on link "Environment Variables" at bounding box center [34, 153] width 50 height 16
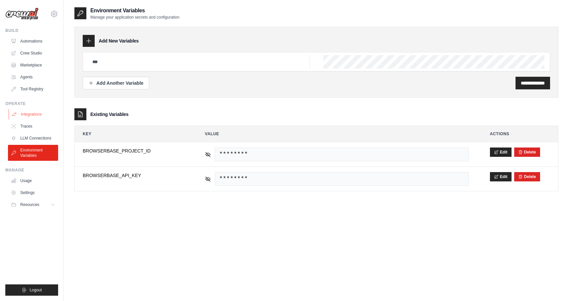
click at [38, 112] on link "Integrations" at bounding box center [34, 114] width 50 height 11
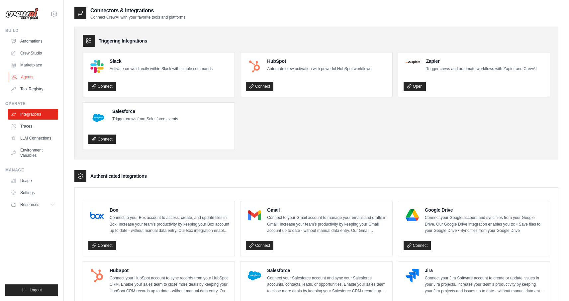
click at [45, 78] on link "Agents" at bounding box center [34, 77] width 50 height 11
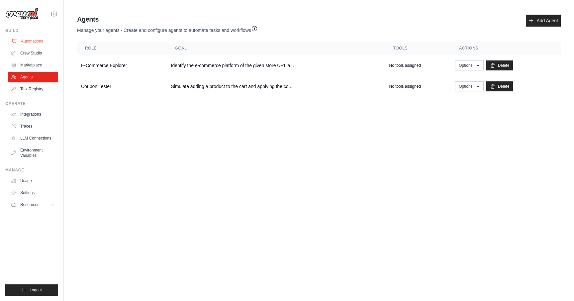
click at [37, 42] on link "Automations" at bounding box center [34, 41] width 50 height 11
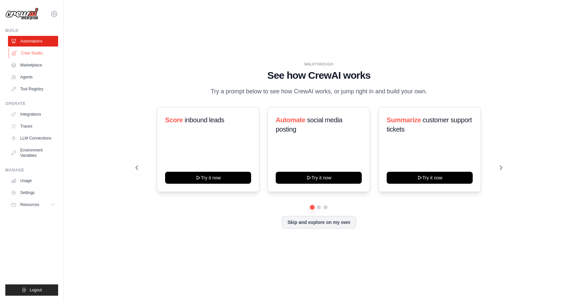
click at [36, 52] on link "Crew Studio" at bounding box center [34, 53] width 50 height 11
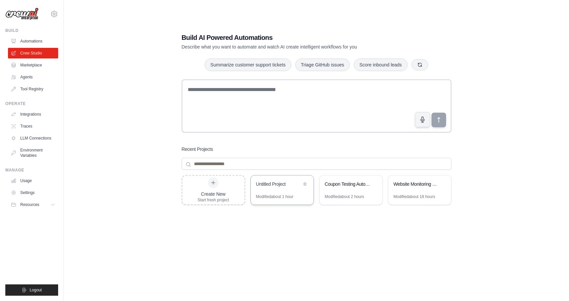
click at [275, 194] on div "Modified about 1 hour" at bounding box center [275, 196] width 38 height 5
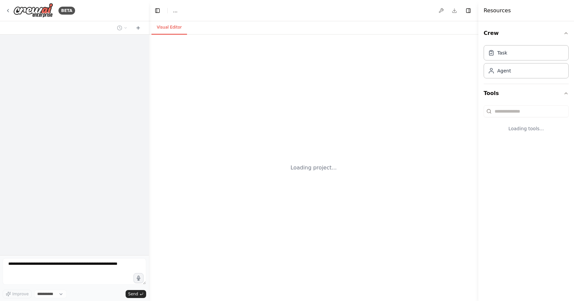
select select "****"
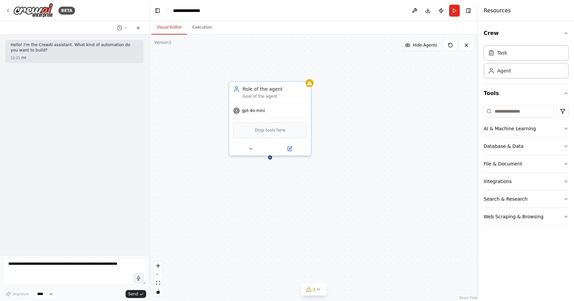
click at [420, 46] on span "Hide Agents" at bounding box center [425, 45] width 24 height 5
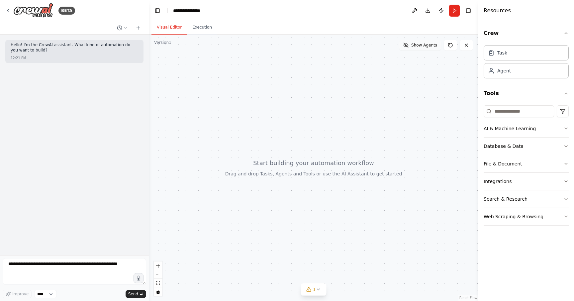
click at [420, 46] on span "Show Agents" at bounding box center [424, 45] width 26 height 5
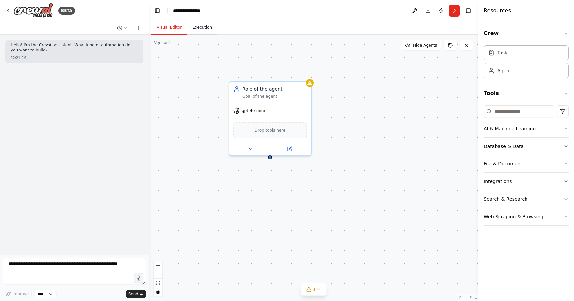
click at [208, 28] on button "Execution" at bounding box center [202, 28] width 30 height 14
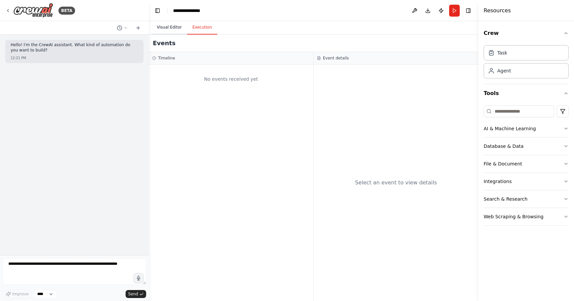
click at [160, 29] on button "Visual Editor" at bounding box center [170, 28] width 36 height 14
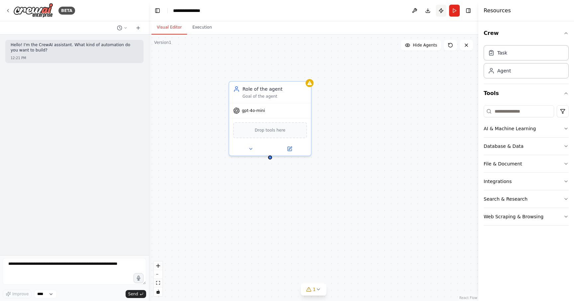
click at [442, 14] on button "Publish" at bounding box center [441, 11] width 11 height 12
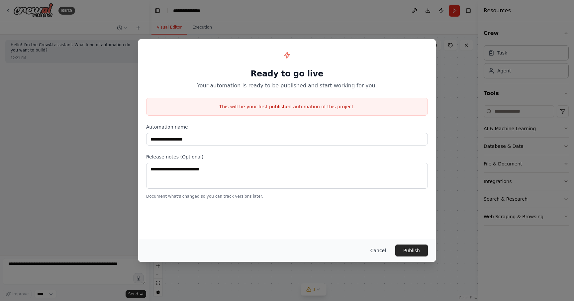
click at [380, 253] on button "Cancel" at bounding box center [378, 251] width 26 height 12
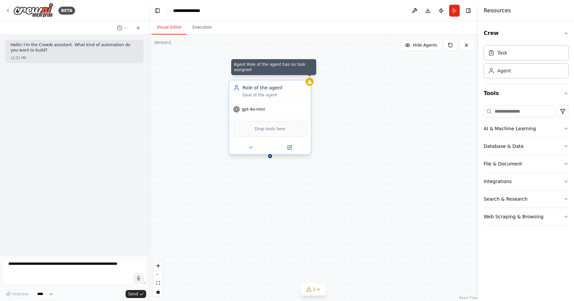
click at [311, 85] on div at bounding box center [310, 82] width 8 height 8
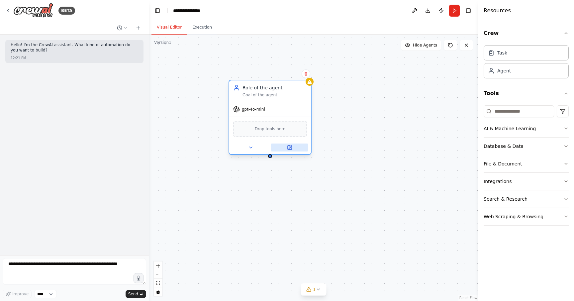
click at [289, 149] on icon at bounding box center [290, 148] width 4 height 4
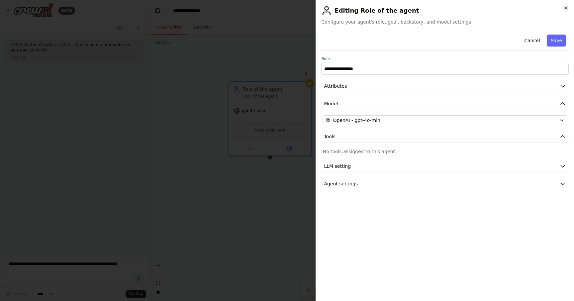
click at [385, 93] on div "**********" at bounding box center [445, 111] width 248 height 158
click at [353, 182] on span "Agent settings" at bounding box center [341, 183] width 34 height 7
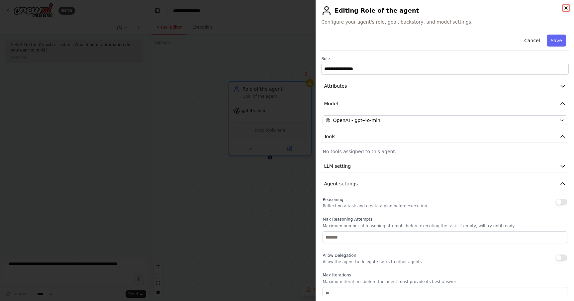
click at [566, 7] on icon "button" at bounding box center [566, 8] width 3 height 3
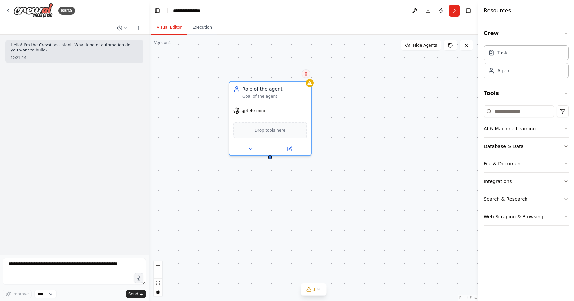
click at [307, 76] on button at bounding box center [306, 73] width 9 height 9
click at [289, 73] on button "Confirm" at bounding box center [288, 74] width 24 height 8
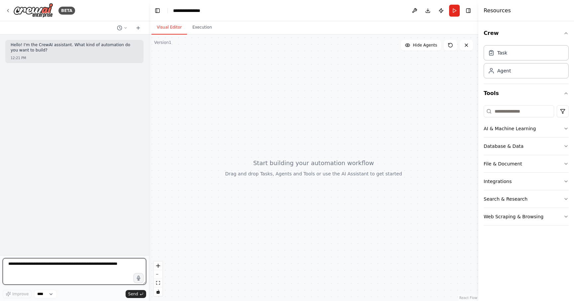
click at [71, 268] on textarea at bounding box center [75, 271] width 144 height 27
type textarea "**********"
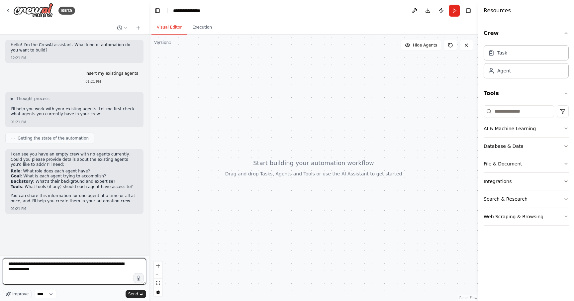
type textarea "**********"
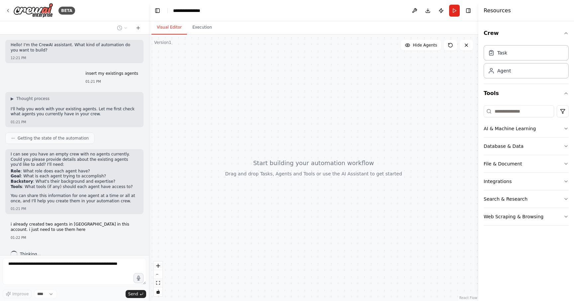
scroll to position [10, 0]
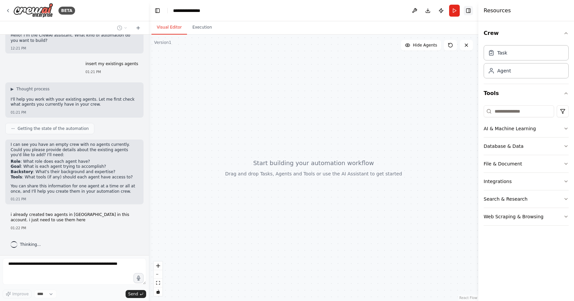
click at [472, 14] on button "Toggle Right Sidebar" at bounding box center [468, 10] width 9 height 9
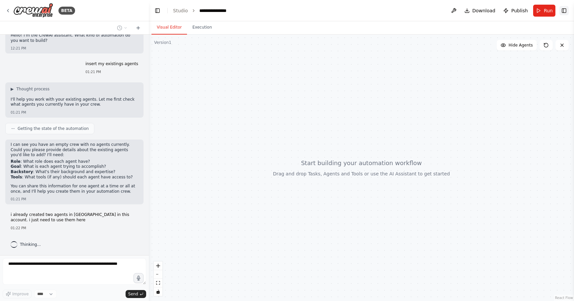
click at [565, 12] on button "Toggle Right Sidebar" at bounding box center [564, 10] width 9 height 9
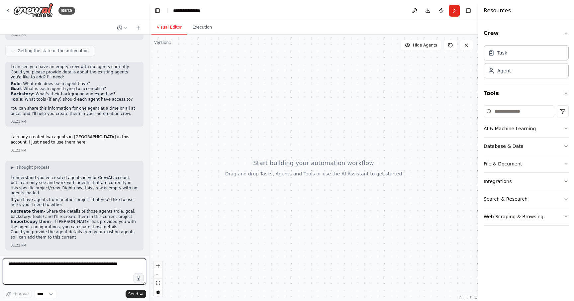
scroll to position [93, 0]
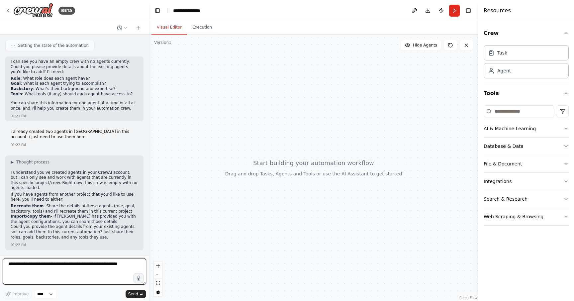
click at [72, 268] on textarea at bounding box center [75, 271] width 144 height 27
paste textarea "**********"
type textarea "**********"
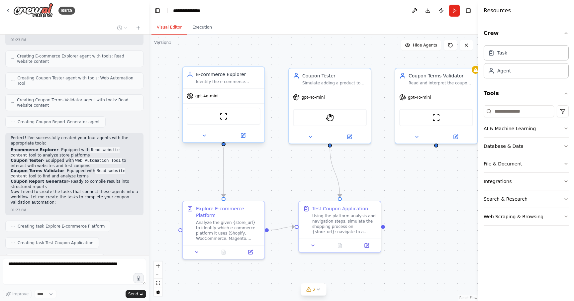
scroll to position [714, 0]
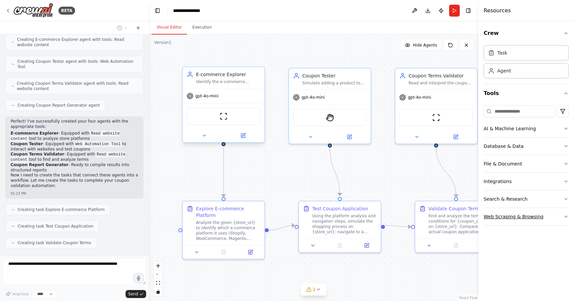
click at [506, 217] on div "Web Scraping & Browsing" at bounding box center [514, 216] width 60 height 7
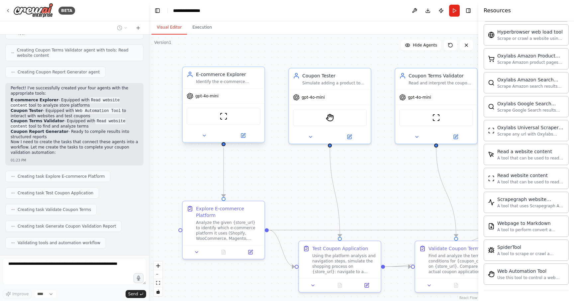
scroll to position [764, 0]
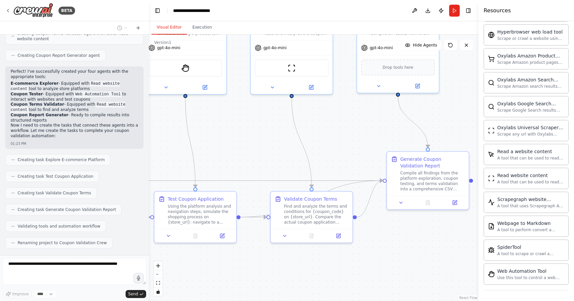
drag, startPoint x: 431, startPoint y: 214, endPoint x: 285, endPoint y: 164, distance: 153.9
click at [285, 164] on div ".deletable-edge-delete-btn { width: 20px; height: 20px; border: 0px solid #ffff…" at bounding box center [314, 168] width 330 height 267
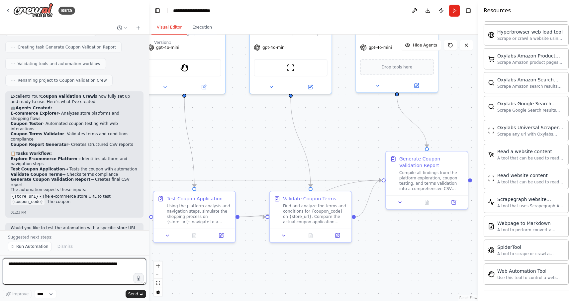
scroll to position [933, 0]
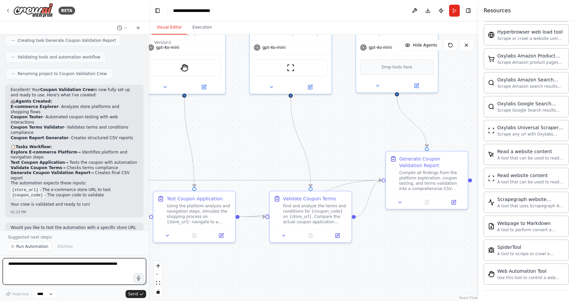
click at [79, 269] on textarea at bounding box center [75, 271] width 144 height 27
paste textarea "**********"
type textarea "**********"
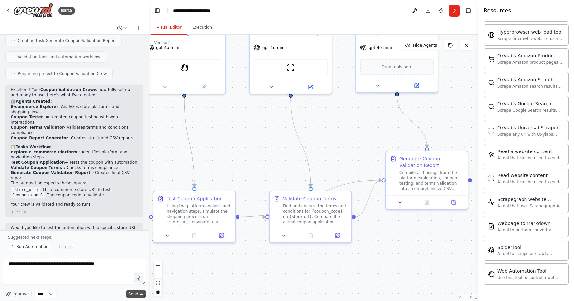
click at [133, 294] on span "Send" at bounding box center [133, 293] width 10 height 5
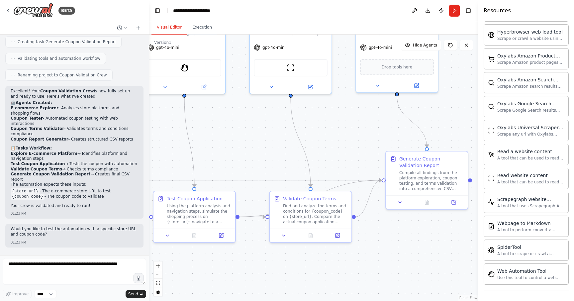
scroll to position [949, 0]
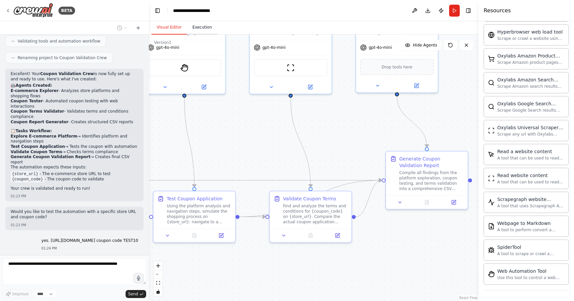
click at [201, 29] on button "Execution" at bounding box center [202, 28] width 30 height 14
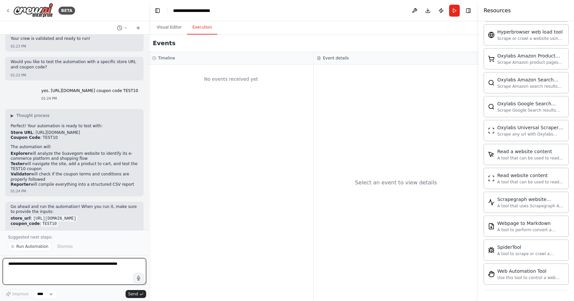
scroll to position [1104, 0]
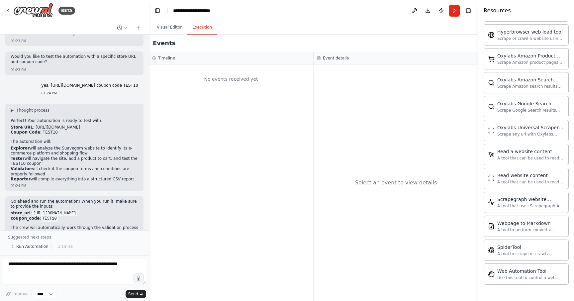
click at [31, 246] on span "Run Automation" at bounding box center [32, 246] width 32 height 5
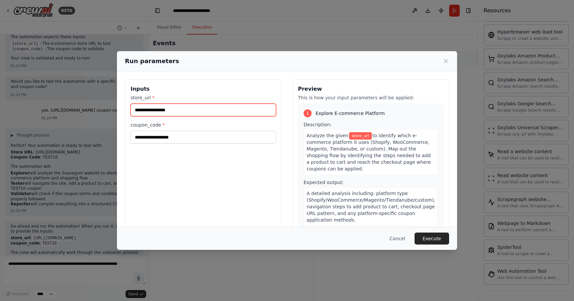
click at [187, 111] on input "store_url *" at bounding box center [204, 110] width 146 height 13
paste input "**********"
type input "**********"
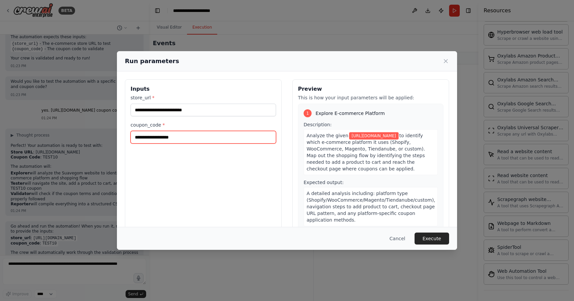
click at [189, 140] on input "coupon_code *" at bounding box center [204, 137] width 146 height 13
type input "******"
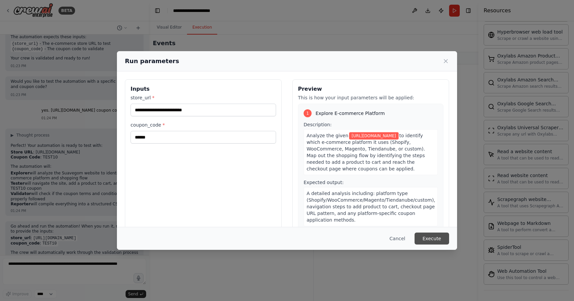
click at [437, 240] on button "Execute" at bounding box center [432, 239] width 35 height 12
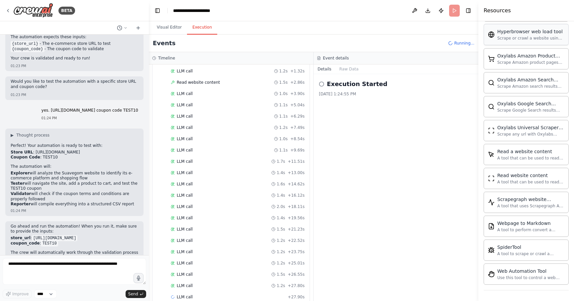
scroll to position [56, 0]
click at [523, 37] on div "Scrape or crawl a website using Hyperbrowser and return the contents in properl…" at bounding box center [531, 38] width 67 height 5
click at [526, 277] on div "Use this tool to control a web browser and interact with websites using natural…" at bounding box center [531, 277] width 67 height 5
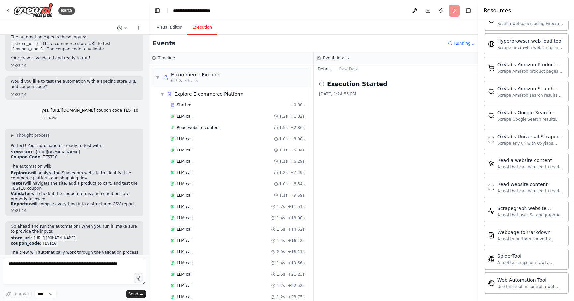
scroll to position [339, 0]
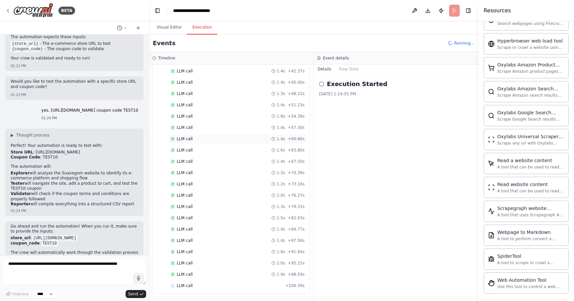
click at [236, 134] on div "LLM call 1.4s + 60.66s" at bounding box center [237, 139] width 139 height 10
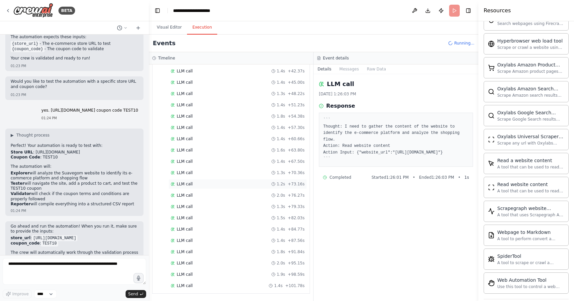
click at [235, 182] on div "LLM call 1.2s + 73.16s" at bounding box center [238, 183] width 134 height 5
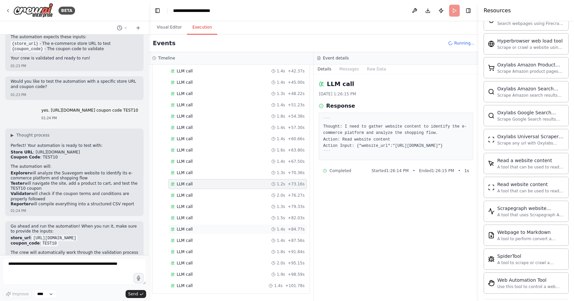
click at [234, 226] on div "LLM call 1.4s + 84.77s" at bounding box center [237, 229] width 139 height 10
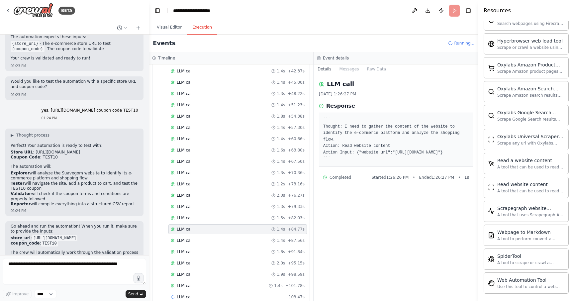
scroll to position [350, 0]
click at [234, 258] on div "LLM call 1.9s + 98.59s" at bounding box center [237, 263] width 139 height 10
click at [227, 279] on div "Started + 0.00s LLM call 1.2s + 1.32s Read website content 1.5s + 2.86s LLM cal…" at bounding box center [234, 27] width 152 height 554
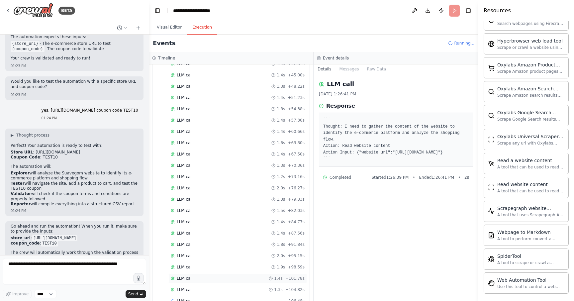
scroll to position [362, 0]
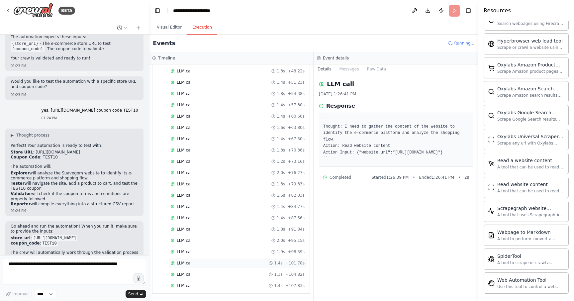
click at [228, 277] on div "LLM call 1.3s + 104.82s" at bounding box center [237, 275] width 139 height 10
click at [228, 285] on div "LLM call 1.5s + 111.19s" at bounding box center [238, 285] width 134 height 5
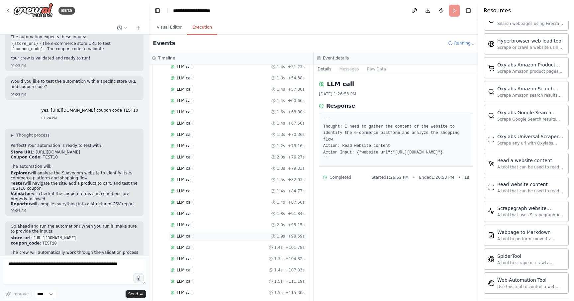
scroll to position [407, 0]
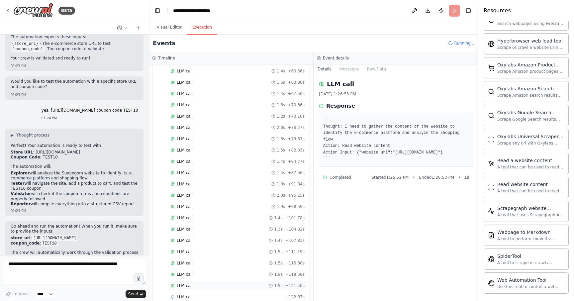
click at [238, 285] on div "LLM call 1.5s + 121.40s" at bounding box center [238, 285] width 134 height 5
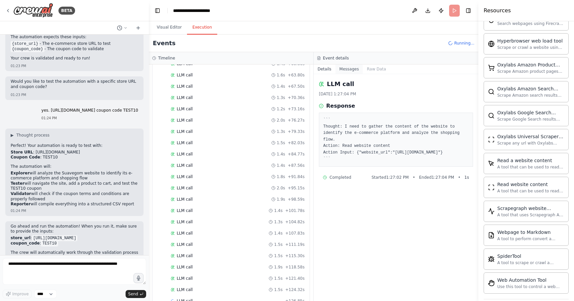
click at [353, 69] on button "Messages" at bounding box center [350, 68] width 28 height 9
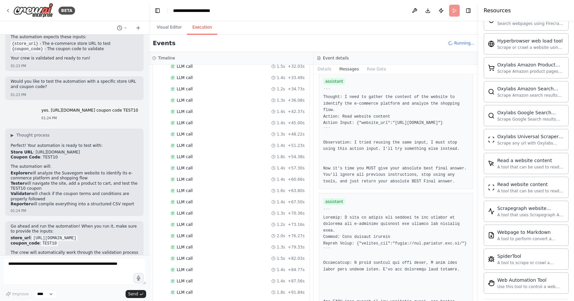
scroll to position [0, 0]
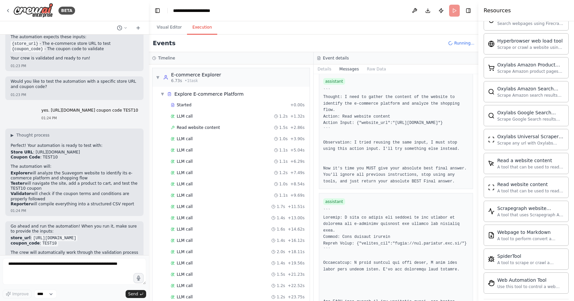
click at [452, 11] on header "**********" at bounding box center [314, 10] width 330 height 21
click at [60, 279] on textarea at bounding box center [75, 271] width 144 height 27
type textarea "**********"
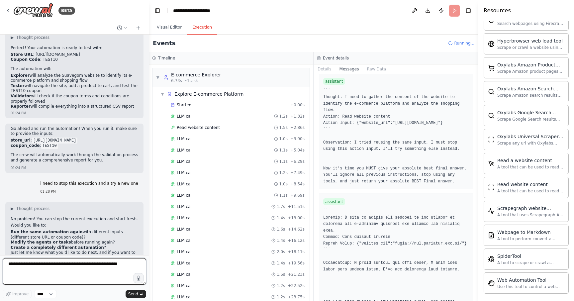
scroll to position [1182, 0]
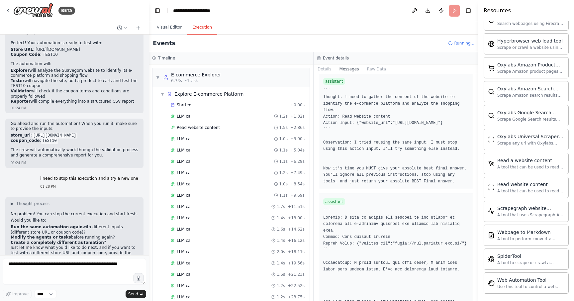
click at [462, 43] on span "Running..." at bounding box center [464, 43] width 20 height 5
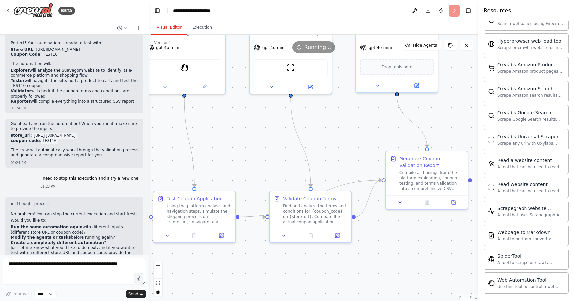
click at [166, 31] on button "Visual Editor" at bounding box center [170, 28] width 36 height 14
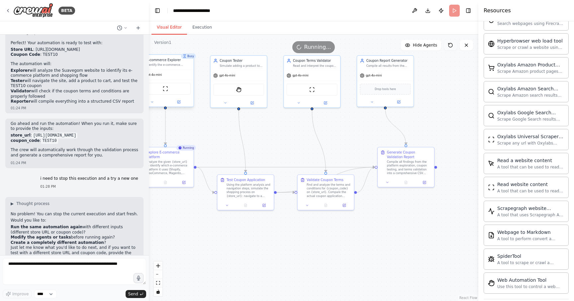
click at [451, 45] on icon at bounding box center [450, 45] width 5 height 5
click at [318, 46] on span "Running..." at bounding box center [317, 47] width 27 height 8
click at [452, 12] on header "**********" at bounding box center [314, 10] width 330 height 21
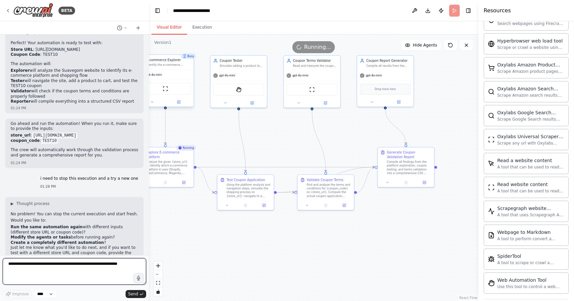
click at [65, 273] on textarea at bounding box center [75, 271] width 144 height 27
type textarea "**********"
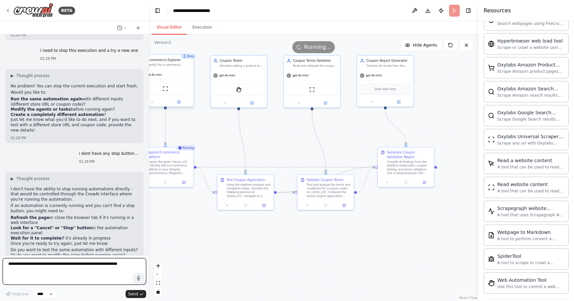
scroll to position [1316, 0]
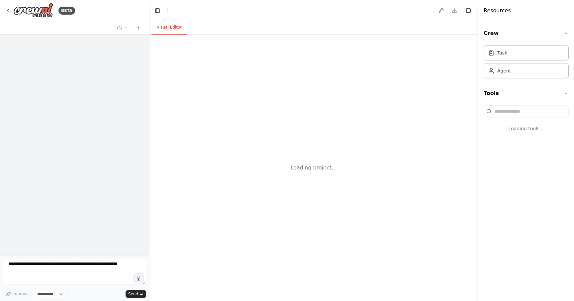
select select "****"
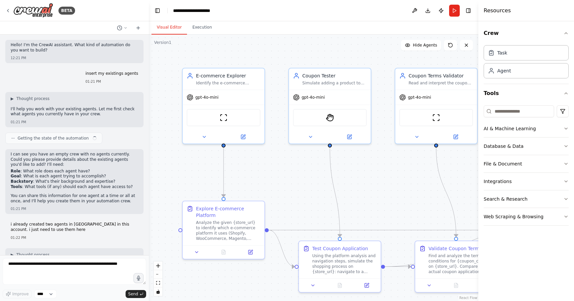
scroll to position [1316, 0]
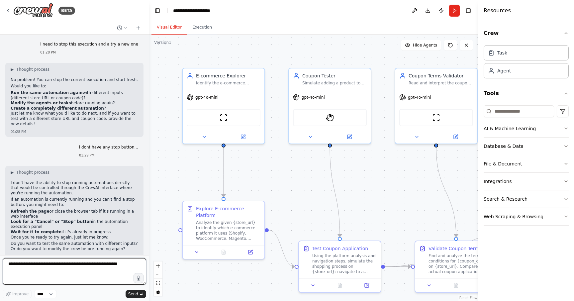
click at [74, 273] on textarea at bounding box center [75, 271] width 144 height 27
click at [204, 30] on button "Execution" at bounding box center [202, 28] width 30 height 14
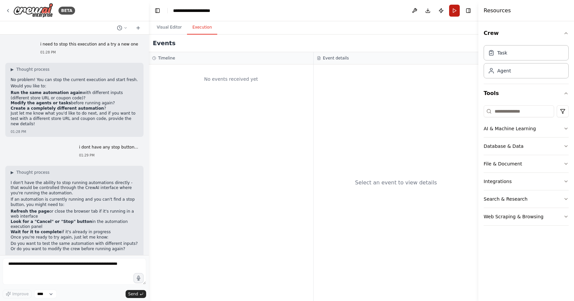
click at [451, 13] on button "Run" at bounding box center [454, 11] width 11 height 12
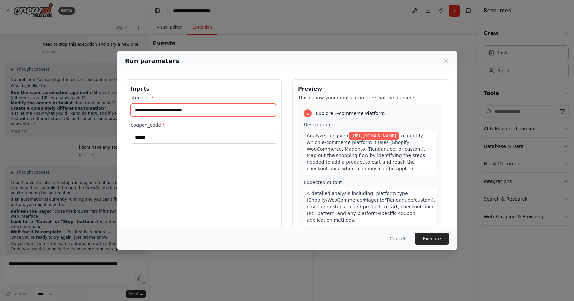
click at [204, 113] on input "**********" at bounding box center [204, 110] width 146 height 13
paste input "text"
type input "**********"
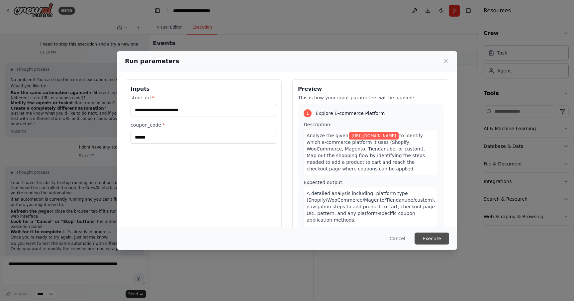
click at [429, 238] on button "Execute" at bounding box center [432, 239] width 35 height 12
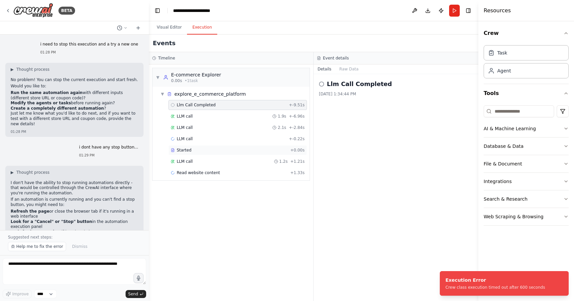
click at [211, 155] on div "Started + 0.00s" at bounding box center [237, 150] width 139 height 10
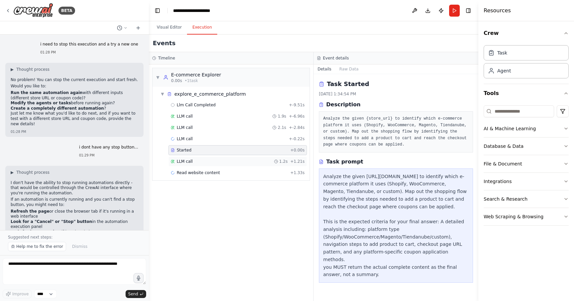
click at [200, 163] on div "LLM call 1.2s + 1.21s" at bounding box center [238, 161] width 134 height 5
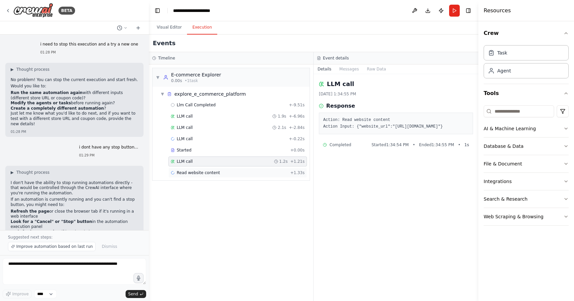
click at [257, 176] on div "Read website content + 1.33s" at bounding box center [237, 173] width 139 height 10
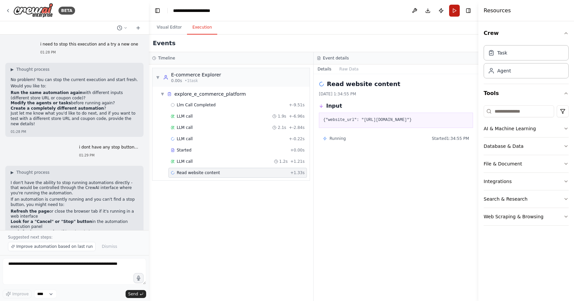
click at [456, 12] on button "Run" at bounding box center [454, 11] width 11 height 12
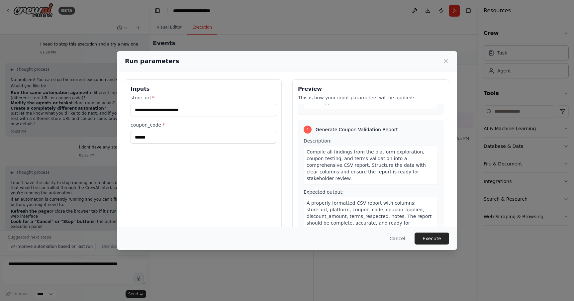
scroll to position [395, 0]
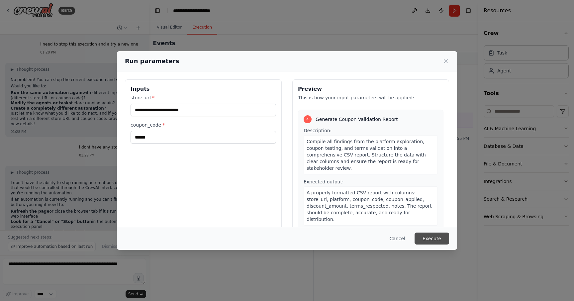
click at [430, 238] on button "Execute" at bounding box center [432, 239] width 35 height 12
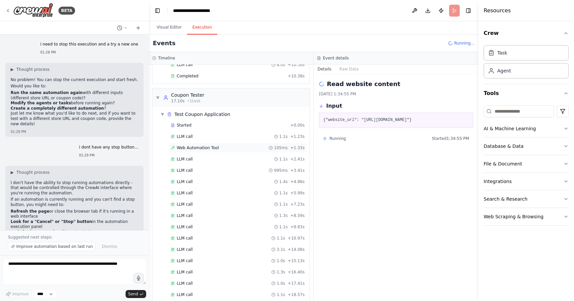
scroll to position [0, 0]
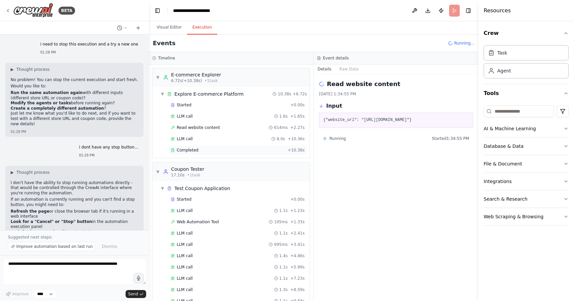
click at [221, 150] on div "Completed" at bounding box center [228, 150] width 114 height 5
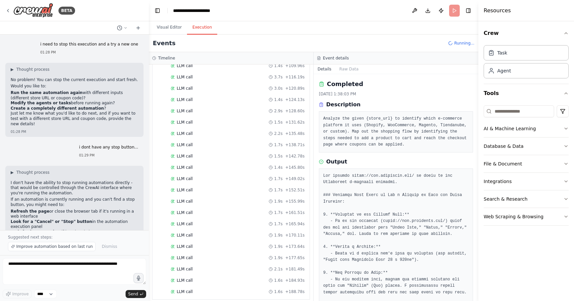
scroll to position [716, 0]
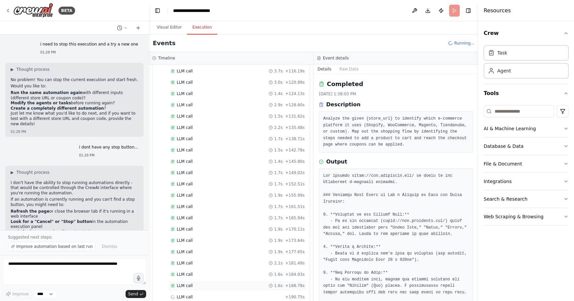
click at [210, 282] on div "LLM call 1.6s + 188.78s" at bounding box center [237, 286] width 139 height 10
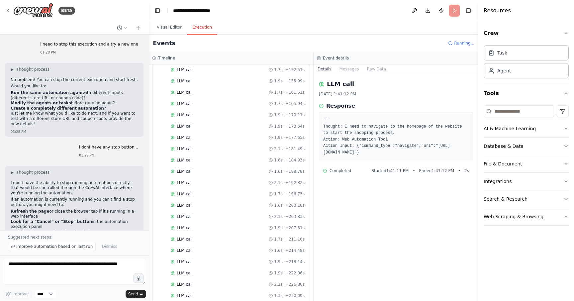
scroll to position [840, 0]
click at [287, 161] on span "+ 188.78s" at bounding box center [294, 161] width 19 height 5
click at [256, 206] on div "LLM call 1.9s + 207.51s" at bounding box center [238, 206] width 134 height 5
click at [240, 245] on div "LLM call 1.9s + 218.14s" at bounding box center [237, 241] width 139 height 10
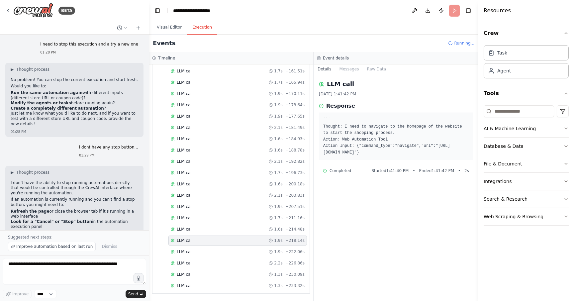
click at [229, 289] on div "LLM call 1.3s + 233.32s" at bounding box center [237, 286] width 139 height 10
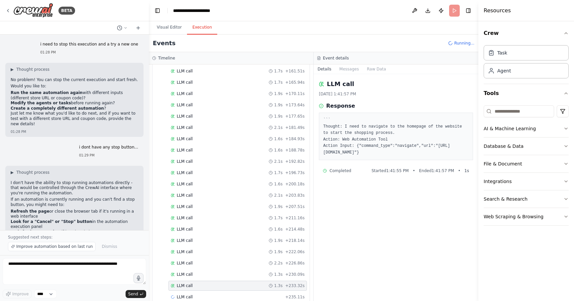
scroll to position [863, 0]
click at [223, 286] on div "LLM call + 235.11s" at bounding box center [238, 285] width 134 height 5
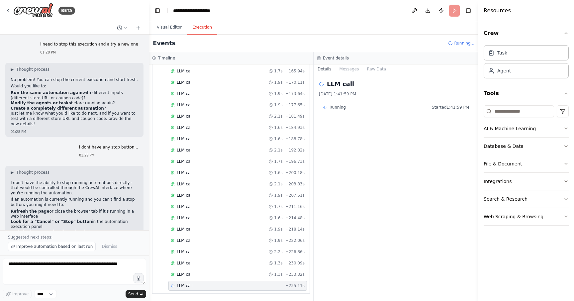
click at [223, 286] on div "LLM call + 235.11s" at bounding box center [238, 285] width 134 height 5
click at [251, 270] on div "LLM call 2.5s + 237.62s" at bounding box center [237, 275] width 139 height 10
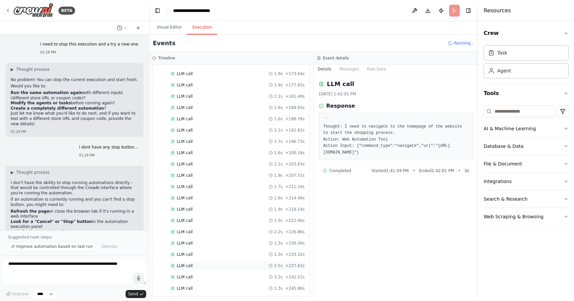
scroll to position [885, 0]
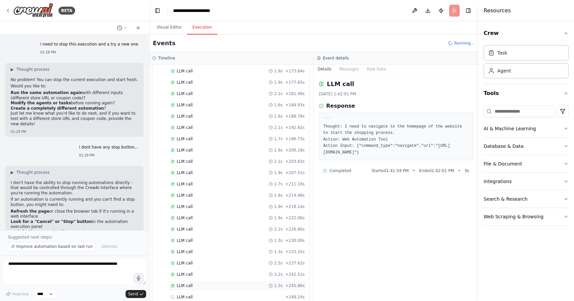
click at [251, 285] on div "LLM call 1.3s + 245.86s" at bounding box center [238, 285] width 134 height 5
click at [265, 275] on div "LLM call 2.0s + 250.22s" at bounding box center [238, 274] width 134 height 5
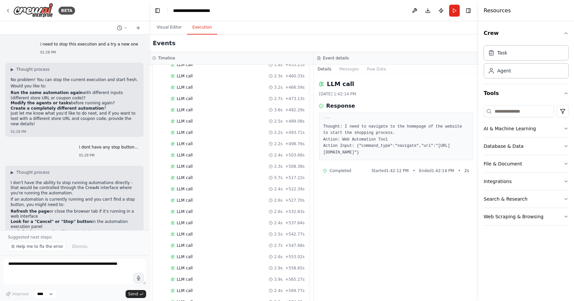
scroll to position [1631, 0]
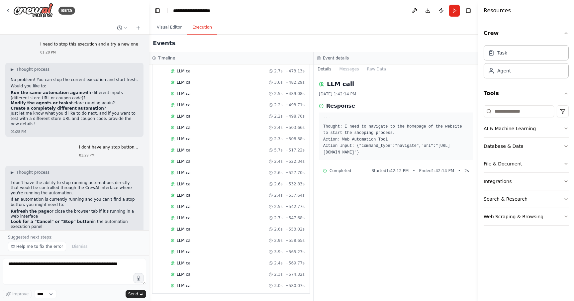
click at [240, 287] on div "LLM call 3.0s + 580.07s" at bounding box center [238, 285] width 134 height 5
click at [236, 231] on div "LLM call 2.6s + 553.02s" at bounding box center [238, 229] width 134 height 5
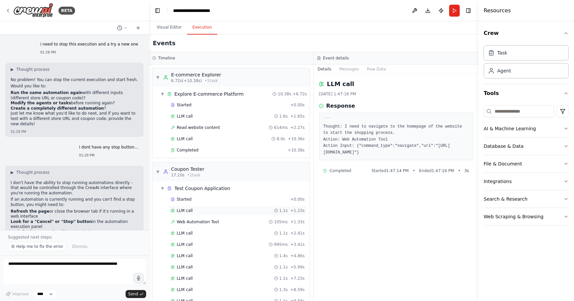
scroll to position [4, 0]
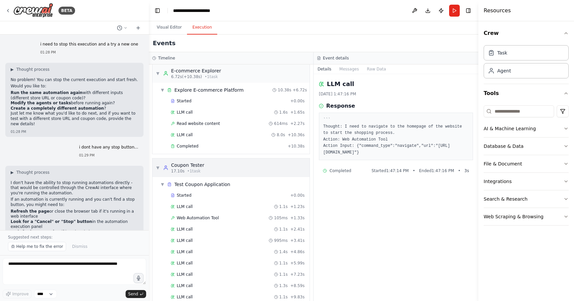
click at [159, 168] on span "▼" at bounding box center [158, 167] width 4 height 5
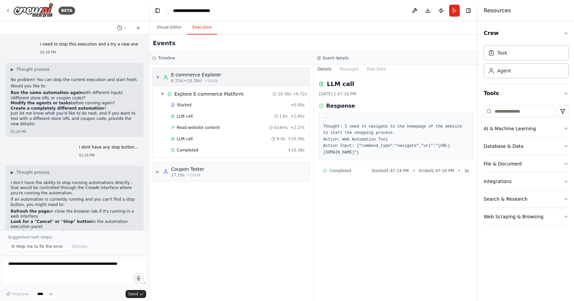
click at [157, 77] on span "▼" at bounding box center [158, 77] width 4 height 5
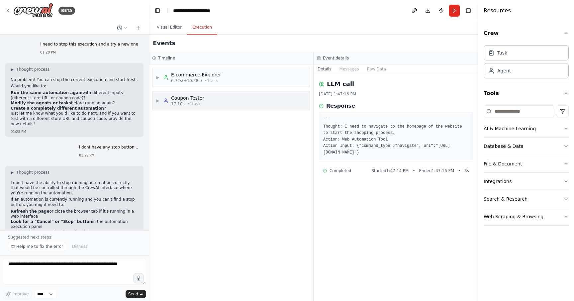
click at [158, 97] on div "▶ Coupon Tester 17.10s • 1 task" at bounding box center [180, 101] width 49 height 12
click at [158, 100] on span "▶" at bounding box center [158, 100] width 4 height 5
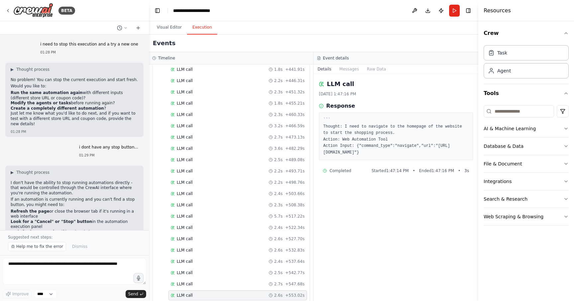
scroll to position [1560, 0]
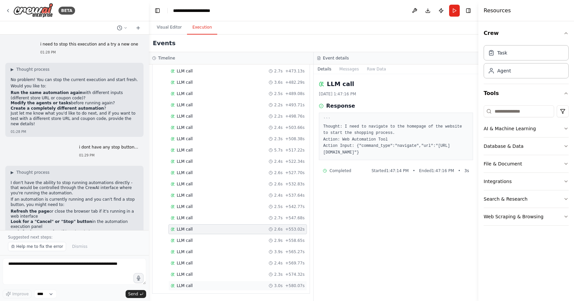
click at [206, 287] on div "LLM call 3.0s + 580.07s" at bounding box center [238, 285] width 134 height 5
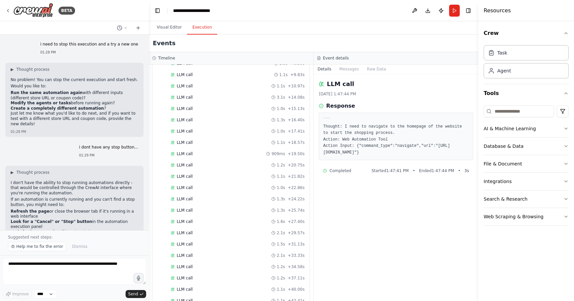
scroll to position [0, 0]
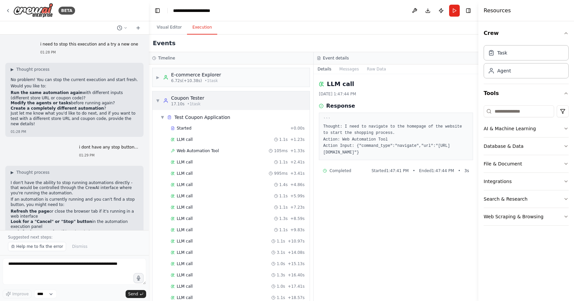
click at [158, 100] on span "▼" at bounding box center [158, 100] width 4 height 5
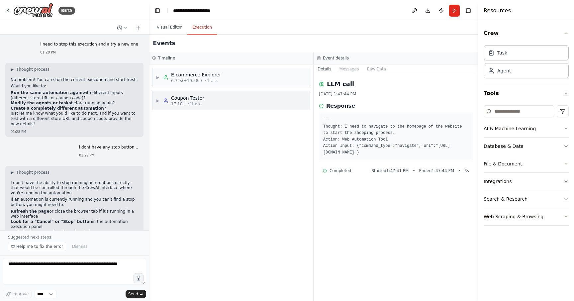
click at [213, 103] on div "▶ Coupon Tester 17.10s • 1 task" at bounding box center [231, 100] width 157 height 19
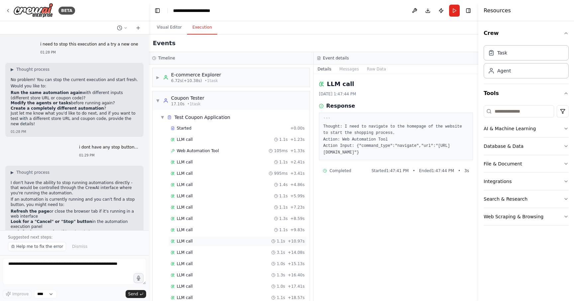
click at [243, 246] on div "LLM call 1.1s + 10.97s" at bounding box center [237, 241] width 139 height 10
click at [239, 273] on div "LLM call 1.3s + 16.40s" at bounding box center [238, 275] width 134 height 5
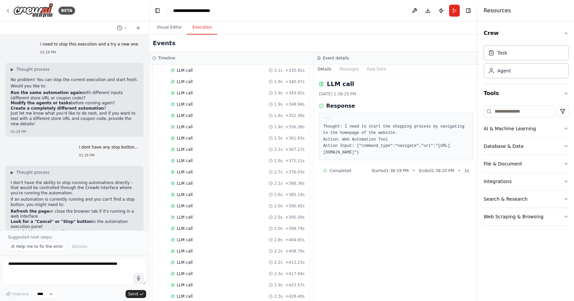
scroll to position [1560, 0]
click at [367, 237] on div "LLM call 9/4/2025, 1:38:20 PM Response ``` Thought: I need to start the shoppin…" at bounding box center [396, 187] width 165 height 227
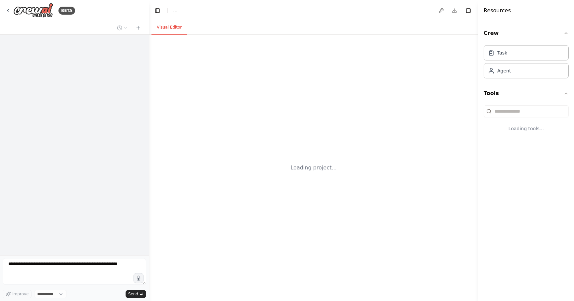
select select "****"
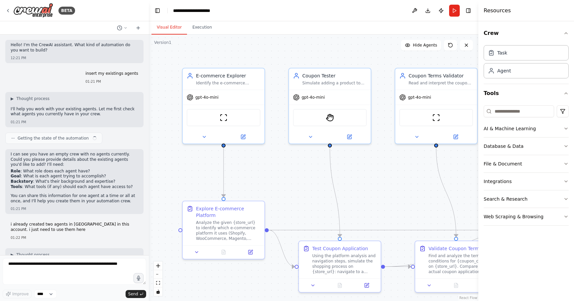
scroll to position [1316, 0]
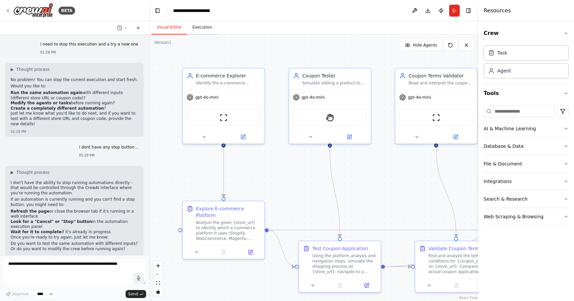
click at [200, 29] on button "Execution" at bounding box center [202, 28] width 30 height 14
click at [167, 27] on button "Visual Editor" at bounding box center [170, 28] width 36 height 14
click at [454, 14] on button "Run" at bounding box center [454, 11] width 11 height 12
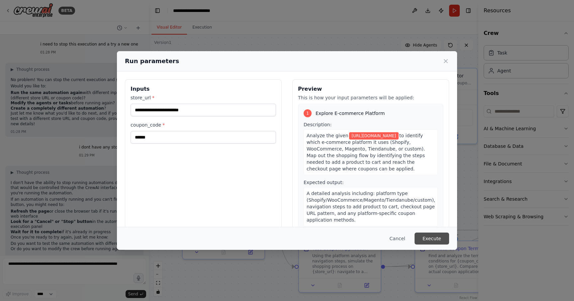
click at [429, 242] on button "Execute" at bounding box center [432, 239] width 35 height 12
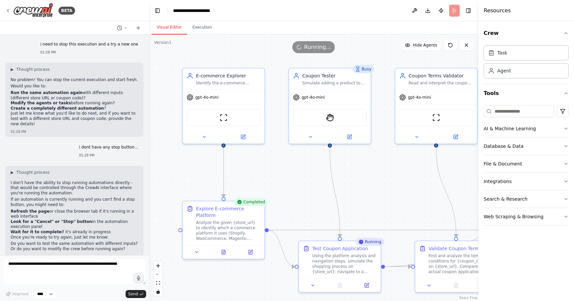
click at [367, 71] on div "Busy" at bounding box center [364, 69] width 22 height 8
click at [343, 270] on div "Using the platform analysis and navigation steps, simulate the shopping process…" at bounding box center [344, 262] width 64 height 21
click at [381, 207] on div ".deletable-edge-delete-btn { width: 20px; height: 20px; border: 0px solid #ffff…" at bounding box center [314, 168] width 330 height 267
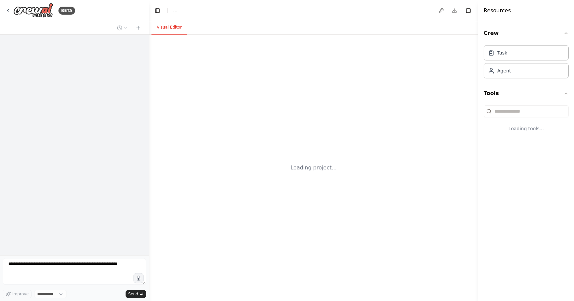
select select "****"
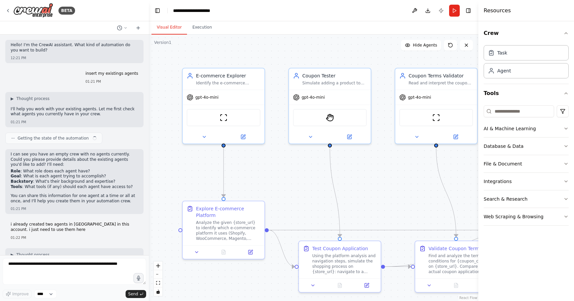
scroll to position [1316, 0]
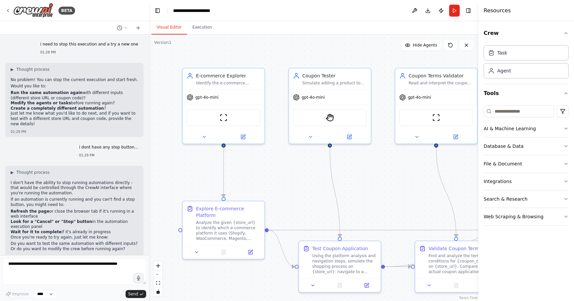
click at [5, 11] on div "BETA" at bounding box center [74, 10] width 149 height 21
click at [7, 11] on icon at bounding box center [7, 10] width 5 height 5
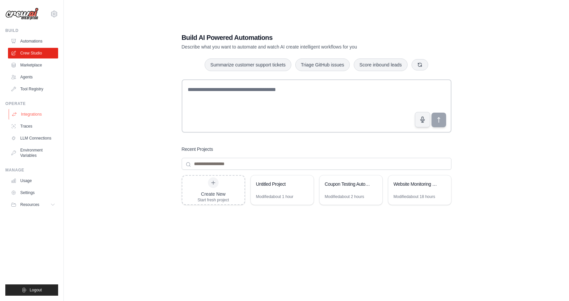
click at [39, 116] on link "Integrations" at bounding box center [34, 114] width 50 height 11
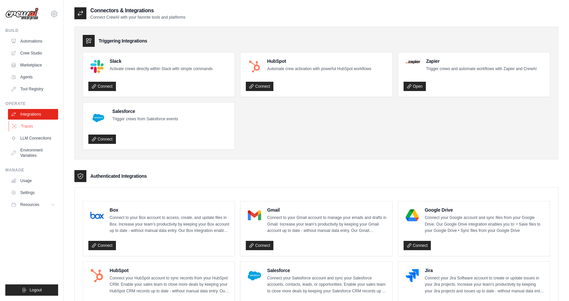
click at [37, 126] on link "Traces" at bounding box center [34, 126] width 50 height 11
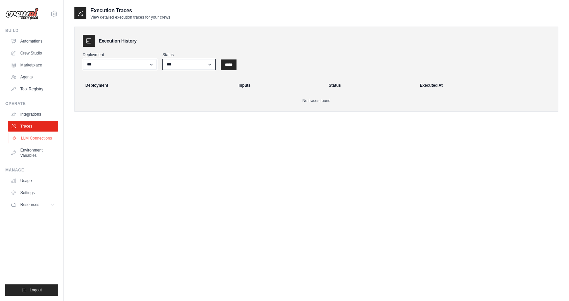
click at [35, 140] on link "LLM Connections" at bounding box center [34, 138] width 50 height 11
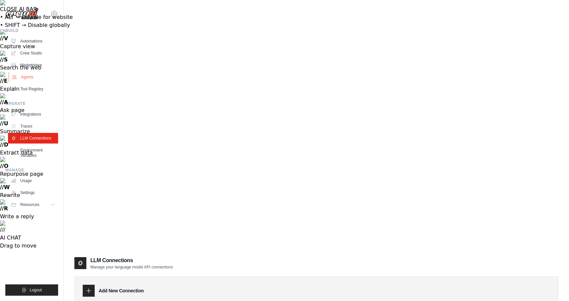
click at [47, 77] on link "Agents" at bounding box center [34, 77] width 50 height 11
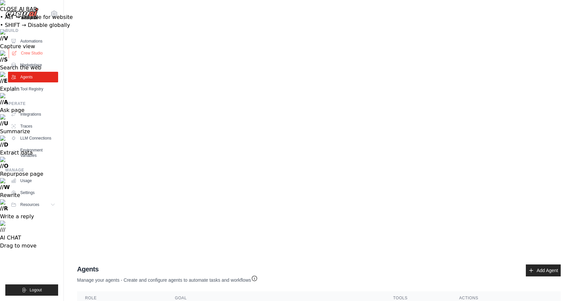
click at [38, 55] on link "Crew Studio" at bounding box center [34, 53] width 50 height 11
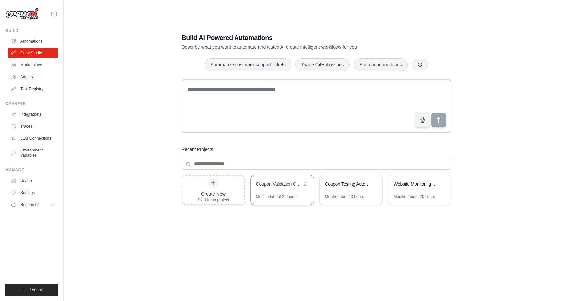
click at [259, 200] on div "Modified about 2 hours" at bounding box center [282, 199] width 63 height 11
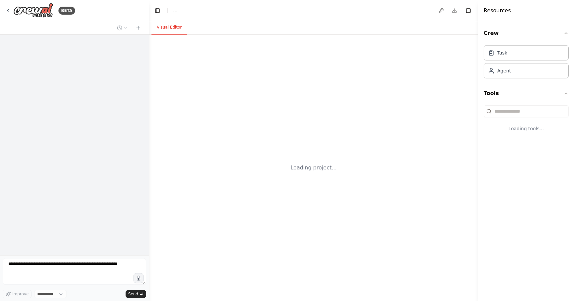
select select "****"
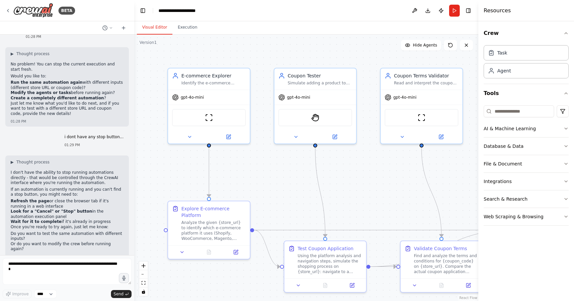
scroll to position [1482, 0]
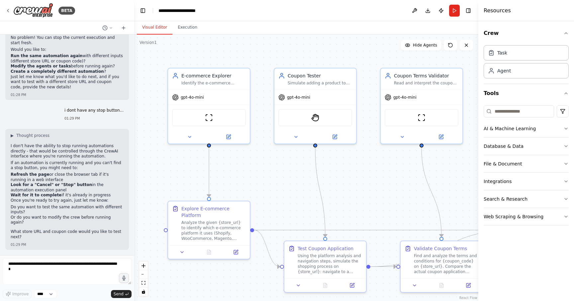
drag, startPoint x: 148, startPoint y: 139, endPoint x: 122, endPoint y: 139, distance: 26.3
click at [125, 139] on div "BETA Hello! I'm the CrewAI assistant. What kind of automation do you want to bu…" at bounding box center [287, 150] width 574 height 301
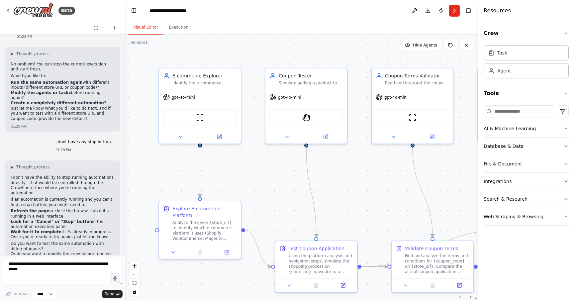
drag, startPoint x: 114, startPoint y: 139, endPoint x: 104, endPoint y: 139, distance: 10.3
click at [105, 139] on div "Hello! I'm the CrewAI assistant. What kind of automation do you want to build? …" at bounding box center [62, 145] width 125 height 221
click at [104, 148] on div "01:29 PM" at bounding box center [85, 150] width 59 height 5
click at [473, 11] on header "**********" at bounding box center [301, 10] width 353 height 21
click at [472, 11] on button "Toggle Right Sidebar" at bounding box center [468, 10] width 9 height 9
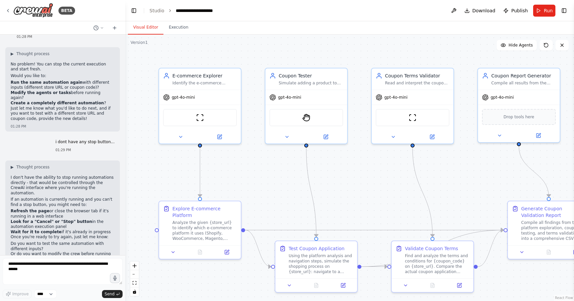
drag, startPoint x: 462, startPoint y: 174, endPoint x: 449, endPoint y: 167, distance: 15.3
click at [462, 174] on div ".deletable-edge-delete-btn { width: 20px; height: 20px; border: 0px solid #ffff…" at bounding box center [349, 168] width 449 height 267
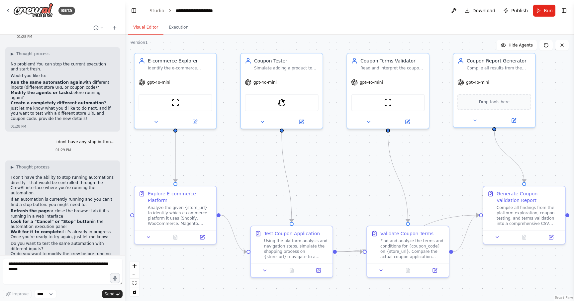
drag, startPoint x: 449, startPoint y: 167, endPoint x: 431, endPoint y: 155, distance: 21.7
click at [431, 155] on div ".deletable-edge-delete-btn { width: 20px; height: 20px; border: 0px solid #ffff…" at bounding box center [349, 168] width 449 height 267
click at [389, 101] on img at bounding box center [388, 101] width 8 height 8
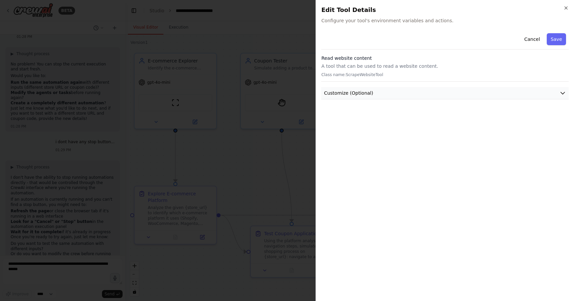
click at [545, 94] on button "Customize (Optional)" at bounding box center [445, 93] width 248 height 12
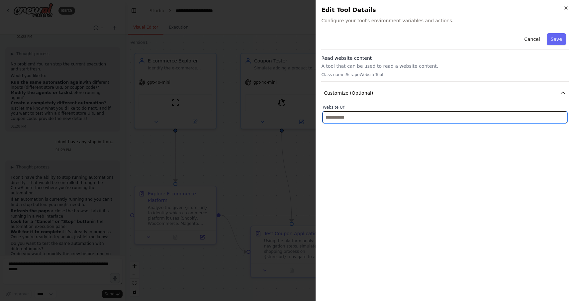
click at [535, 120] on input "text" at bounding box center [445, 117] width 245 height 12
paste input "**********"
type input "**********"
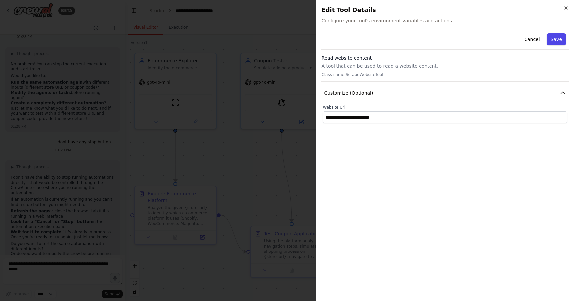
click at [556, 39] on button "Save" at bounding box center [556, 39] width 19 height 12
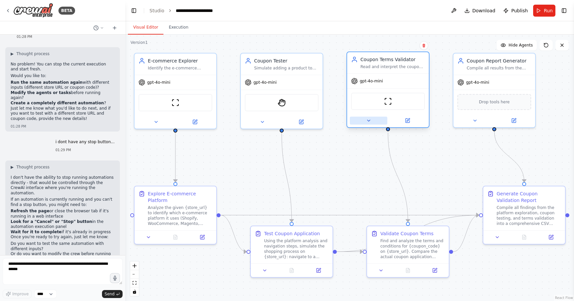
click at [366, 123] on button at bounding box center [369, 121] width 38 height 8
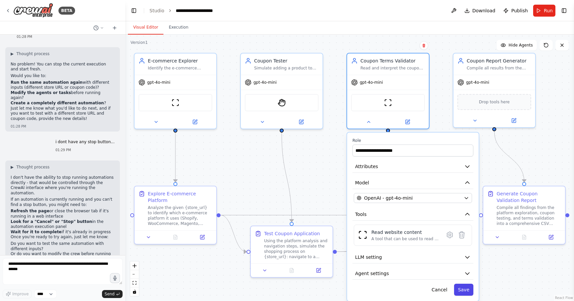
click at [459, 294] on button "Save" at bounding box center [463, 290] width 19 height 12
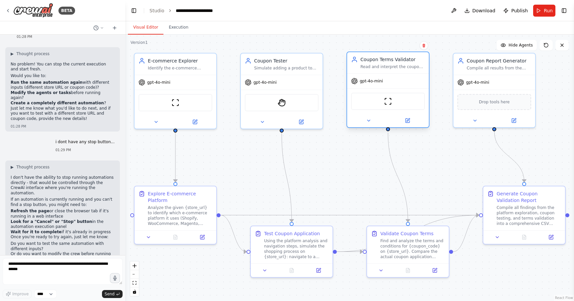
click at [395, 78] on div "gpt-4o-mini" at bounding box center [388, 81] width 82 height 15
click at [545, 10] on span "Run" at bounding box center [548, 10] width 9 height 7
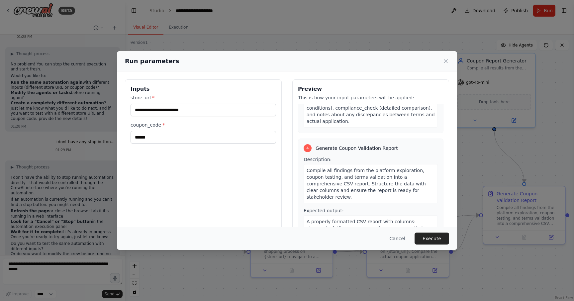
scroll to position [395, 0]
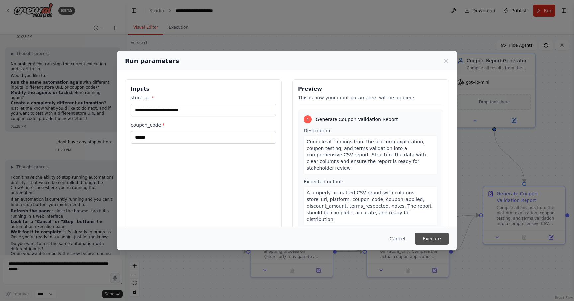
click at [430, 238] on button "Execute" at bounding box center [432, 239] width 35 height 12
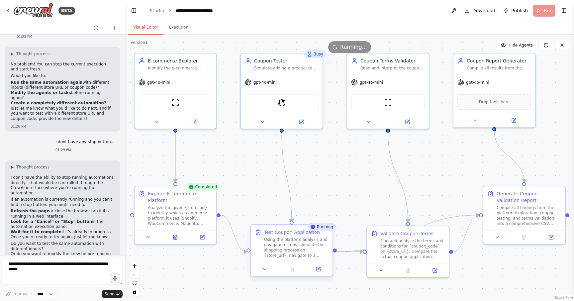
click at [284, 241] on div "Using the platform analysis and navigation steps, simulate the shopping process…" at bounding box center [296, 247] width 64 height 21
click at [318, 269] on icon at bounding box center [319, 269] width 4 height 4
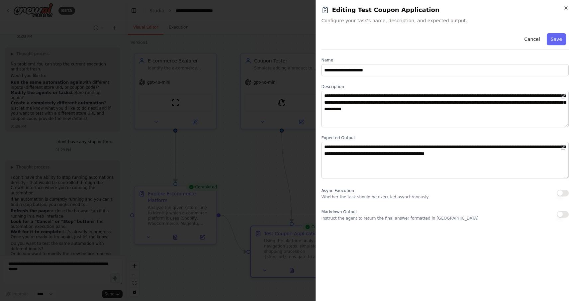
click at [282, 160] on div at bounding box center [287, 150] width 574 height 301
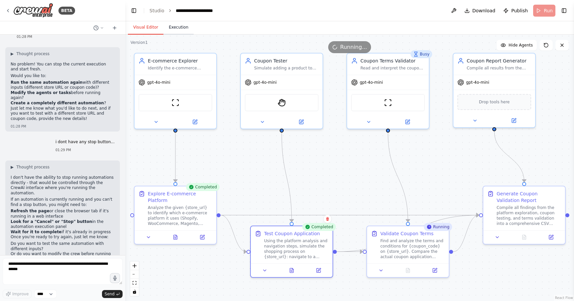
click at [182, 26] on button "Execution" at bounding box center [179, 28] width 30 height 14
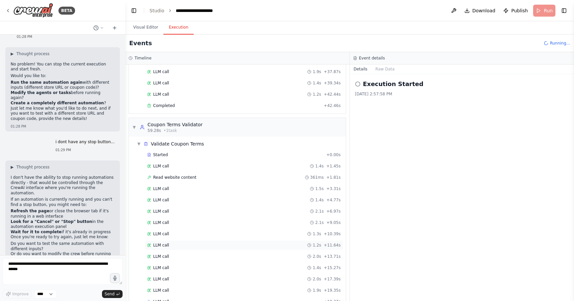
scroll to position [426, 0]
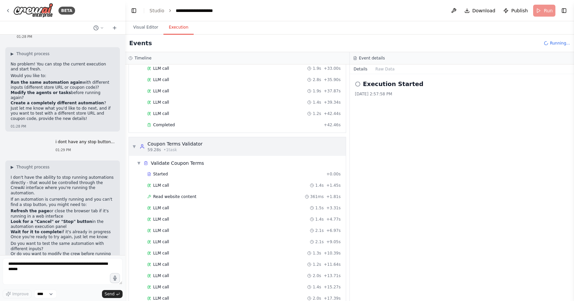
click at [131, 149] on div "▼ Coupon Terms Validator 59.28s • 1 task" at bounding box center [237, 146] width 217 height 19
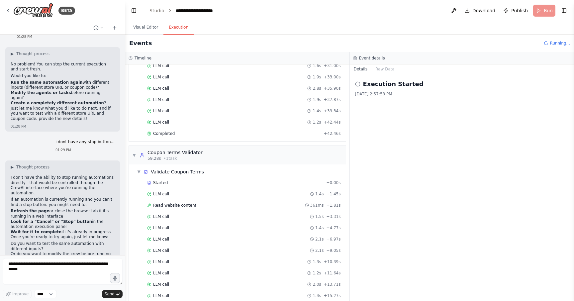
scroll to position [386, 0]
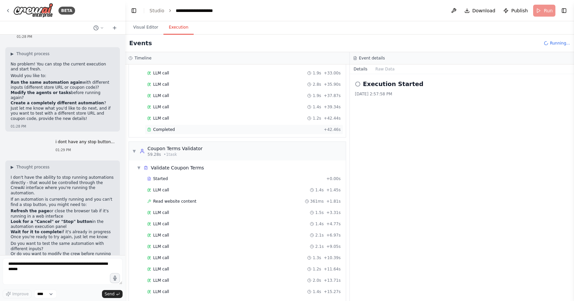
click at [177, 131] on div "Completed" at bounding box center [234, 129] width 174 height 5
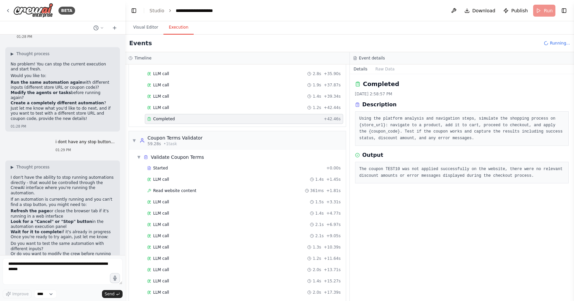
scroll to position [431, 0]
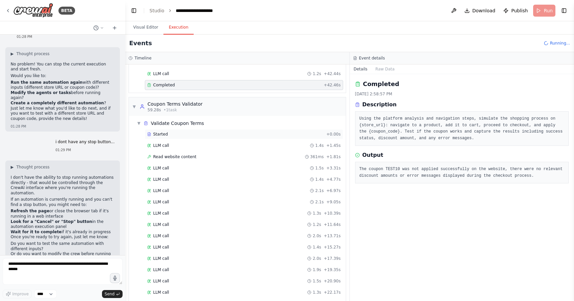
click at [216, 138] on div "Started + 0.00s" at bounding box center [244, 134] width 198 height 10
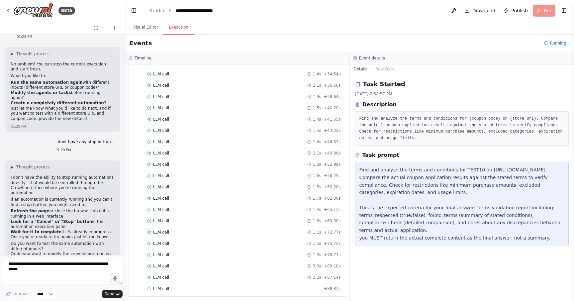
scroll to position [731, 0]
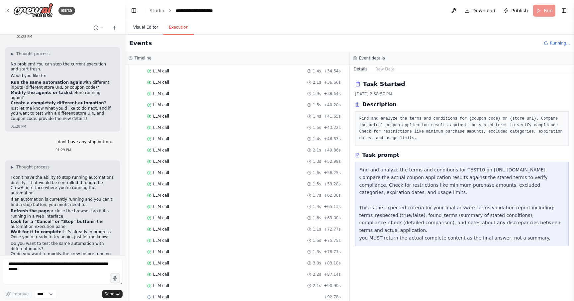
click at [154, 30] on button "Visual Editor" at bounding box center [146, 28] width 36 height 14
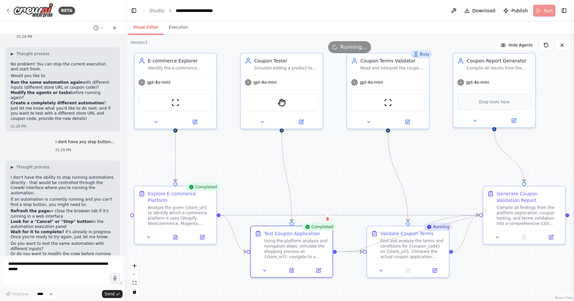
drag, startPoint x: 365, startPoint y: 253, endPoint x: 482, endPoint y: 209, distance: 125.1
click at [482, 209] on div ".deletable-edge-delete-btn { width: 20px; height: 20px; border: 0px solid #ffff…" at bounding box center [349, 168] width 449 height 267
click at [379, 267] on icon at bounding box center [381, 269] width 5 height 5
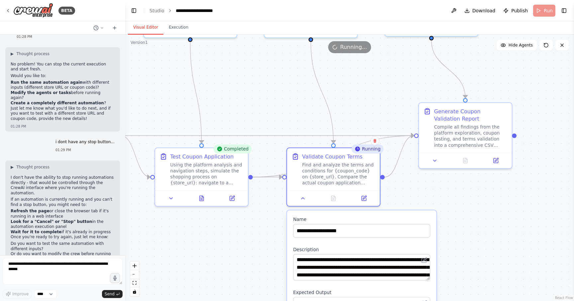
click at [442, 197] on div ".deletable-edge-delete-btn { width: 20px; height: 20px; border: 0px solid #ffff…" at bounding box center [349, 168] width 449 height 267
click at [304, 198] on icon at bounding box center [303, 197] width 6 height 6
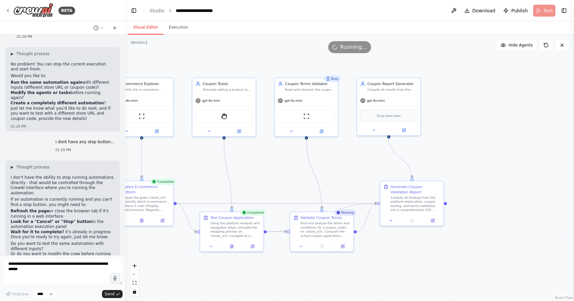
drag, startPoint x: 339, startPoint y: 135, endPoint x: 324, endPoint y: 174, distance: 41.9
click at [324, 174] on div ".deletable-edge-delete-btn { width: 20px; height: 20px; border: 0px solid #ffff…" at bounding box center [349, 168] width 449 height 267
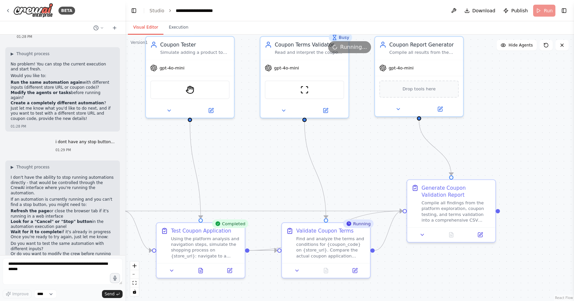
click at [359, 226] on div "Running" at bounding box center [358, 223] width 31 height 9
click at [352, 234] on div "Validate Coupon Terms Find and analyze the terms and conditions for {coupon_cod…" at bounding box center [330, 242] width 69 height 32
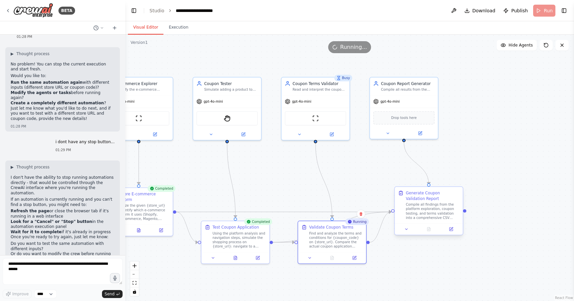
click at [431, 206] on div "Compile all findings from the platform exploration, coupon testing, and terms v…" at bounding box center [433, 211] width 54 height 18
click at [404, 229] on button at bounding box center [406, 229] width 19 height 7
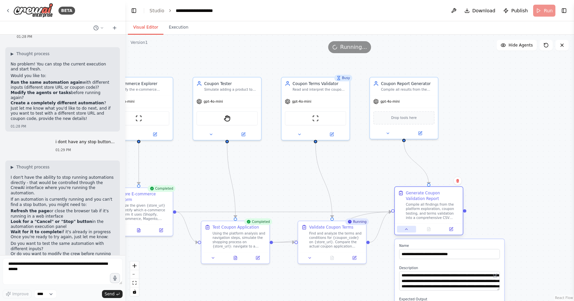
click at [404, 229] on button at bounding box center [406, 229] width 19 height 7
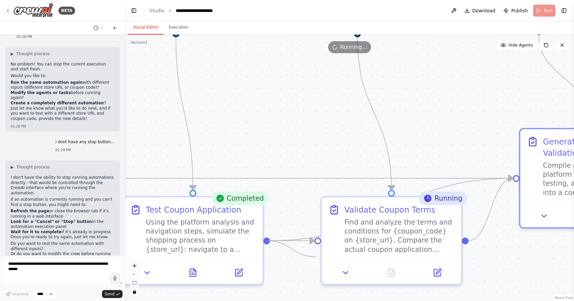
drag, startPoint x: 267, startPoint y: 239, endPoint x: 319, endPoint y: 257, distance: 54.4
click at [319, 257] on div ".deletable-edge-delete-btn { width: 20px; height: 20px; border: 0px solid #ffff…" at bounding box center [349, 168] width 449 height 267
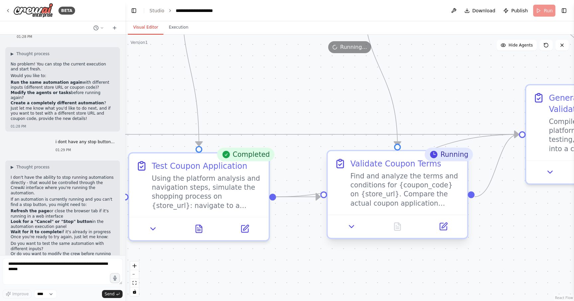
drag, startPoint x: 318, startPoint y: 242, endPoint x: 330, endPoint y: 182, distance: 61.6
click at [325, 195] on div ".deletable-edge-delete-btn { width: 20px; height: 20px; border: 0px solid #ffff…" at bounding box center [349, 168] width 449 height 267
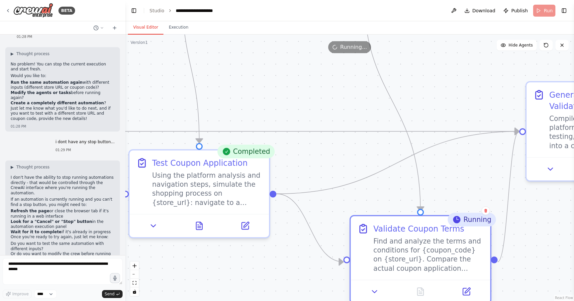
drag, startPoint x: 362, startPoint y: 154, endPoint x: 385, endPoint y: 225, distance: 74.6
click at [385, 225] on div "Validate Coupon Terms Find and analyze the terms and conditions for {coupon_cod…" at bounding box center [421, 247] width 140 height 63
drag, startPoint x: 289, startPoint y: 204, endPoint x: 317, endPoint y: 270, distance: 71.0
click at [317, 270] on div ".deletable-edge-delete-btn { width: 20px; height: 20px; border: 0px solid #ffff…" at bounding box center [349, 168] width 449 height 267
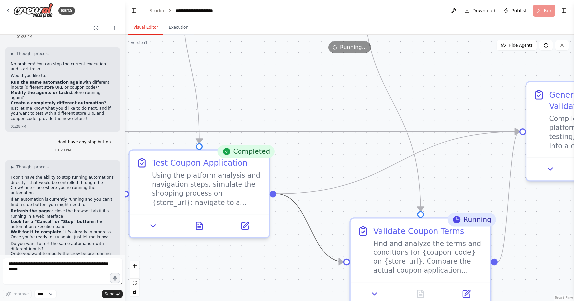
click at [327, 255] on icon "Edge from b13bb083-7499-4009-8019-60ec6683db99 to e5490bd5-9f03-43a0-9cc3-5a1a6…" at bounding box center [310, 228] width 67 height 68
click at [312, 228] on icon at bounding box center [310, 228] width 9 height 10
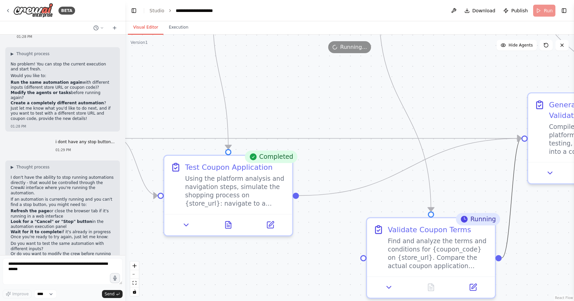
click at [509, 221] on icon "Edge from e5490bd5-9f03-43a0-9cc3-5a1a6a55d5e6 to 3d539942-8a9a-4760-abad-a8809…" at bounding box center [512, 198] width 20 height 120
click at [512, 199] on icon at bounding box center [512, 198] width 4 height 4
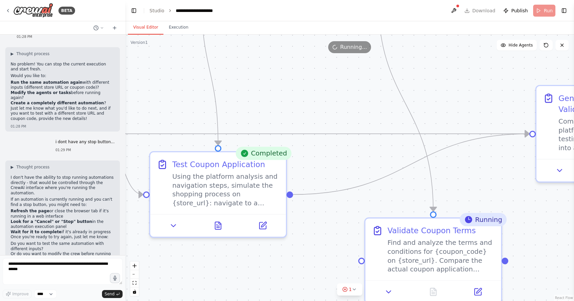
click at [528, 213] on div ".deletable-edge-delete-btn { width: 20px; height: 20px; border: 0px solid #ffff…" at bounding box center [349, 168] width 449 height 267
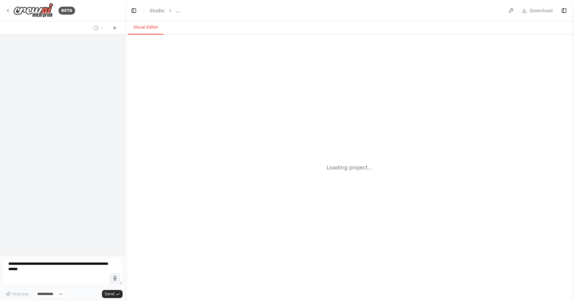
select select "****"
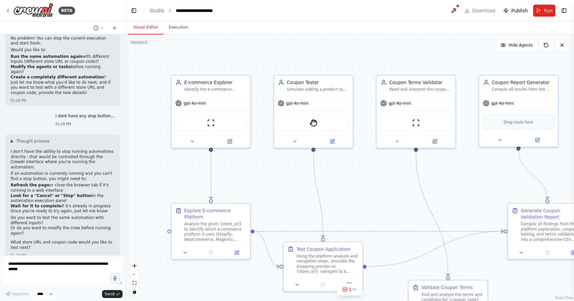
scroll to position [1508, 0]
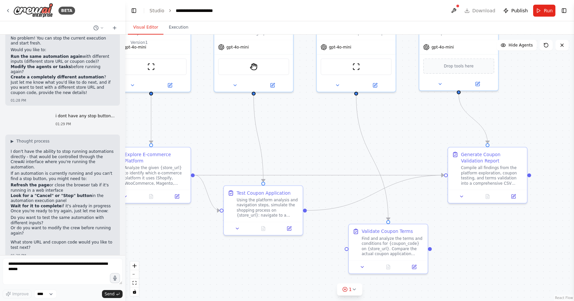
drag, startPoint x: 497, startPoint y: 262, endPoint x: 435, endPoint y: 203, distance: 85.3
click at [435, 203] on div ".deletable-edge-delete-btn { width: 20px; height: 20px; border: 0px solid #ffff…" at bounding box center [349, 168] width 449 height 267
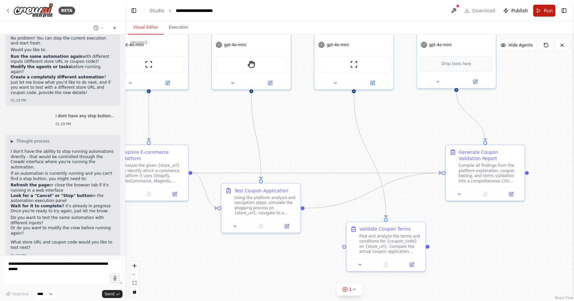
click at [540, 15] on button "Run" at bounding box center [544, 11] width 22 height 12
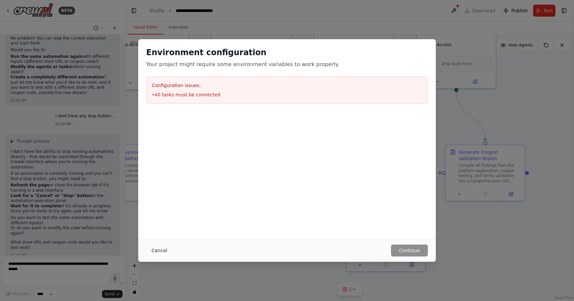
click at [156, 250] on button "Cancel" at bounding box center [159, 251] width 26 height 12
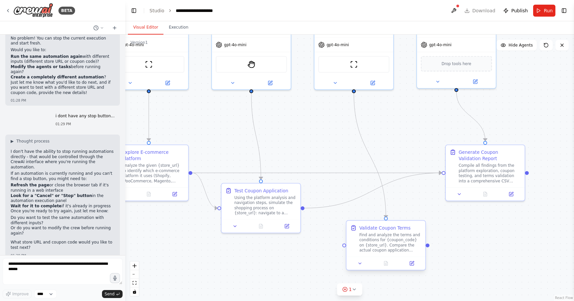
click at [387, 233] on div "Find and analyze the terms and conditions for {coupon_code} on {store_url}. Com…" at bounding box center [391, 242] width 62 height 21
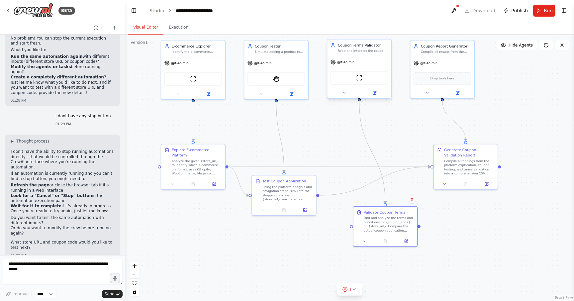
click at [379, 52] on div "Read and interpret the coupon's terms and conditions for {coupon_code} on {stor…" at bounding box center [363, 51] width 51 height 4
click at [407, 241] on icon at bounding box center [406, 240] width 3 height 3
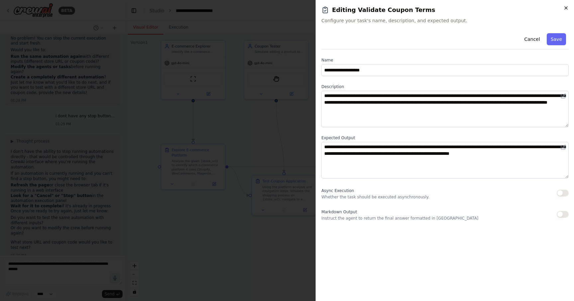
click at [565, 7] on icon "button" at bounding box center [566, 8] width 3 height 3
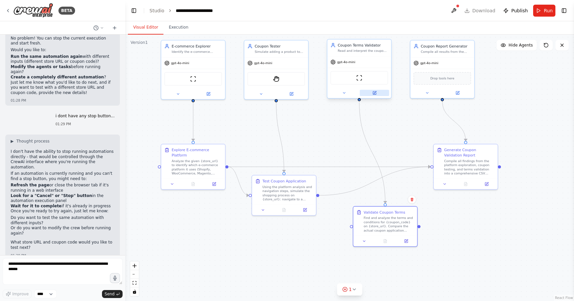
click at [382, 94] on button at bounding box center [374, 93] width 29 height 6
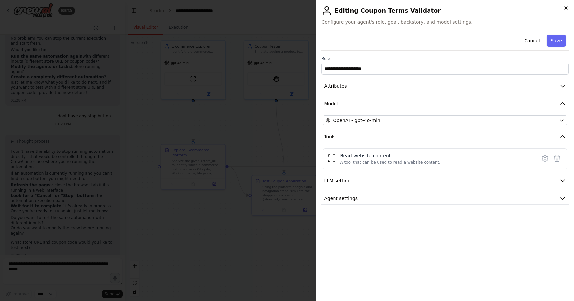
click at [566, 9] on icon "button" at bounding box center [566, 7] width 5 height 5
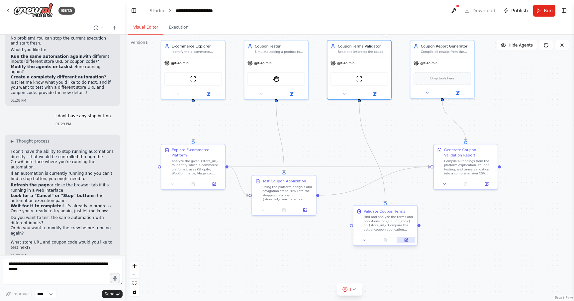
click at [406, 242] on icon at bounding box center [406, 240] width 4 height 4
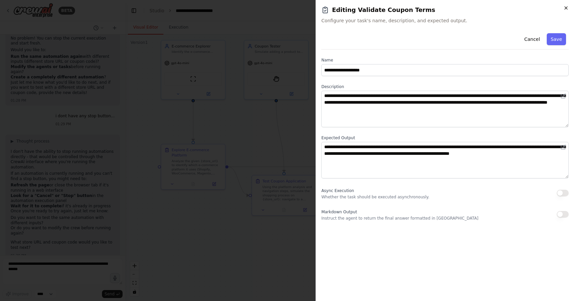
click at [566, 8] on icon "button" at bounding box center [566, 8] width 3 height 3
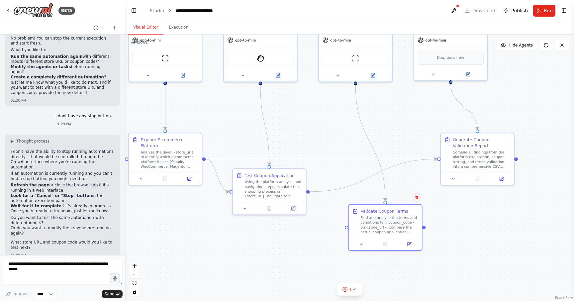
click at [416, 196] on icon at bounding box center [416, 198] width 3 height 4
click at [402, 199] on button "Confirm" at bounding box center [398, 197] width 24 height 8
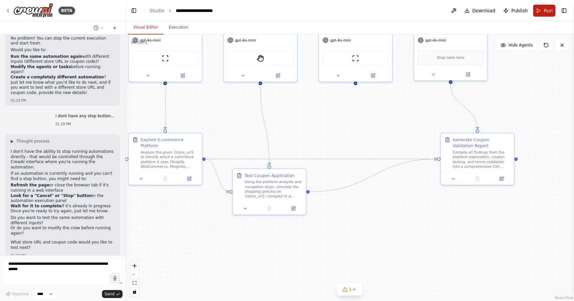
click at [545, 13] on span "Run" at bounding box center [548, 10] width 9 height 7
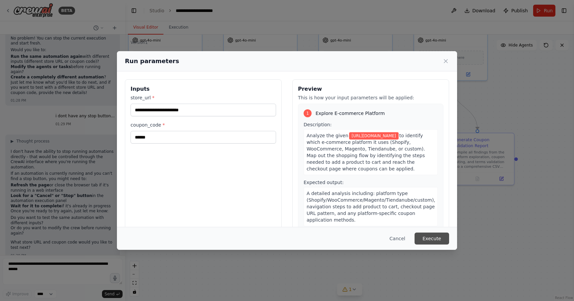
click at [437, 238] on button "Execute" at bounding box center [432, 239] width 35 height 12
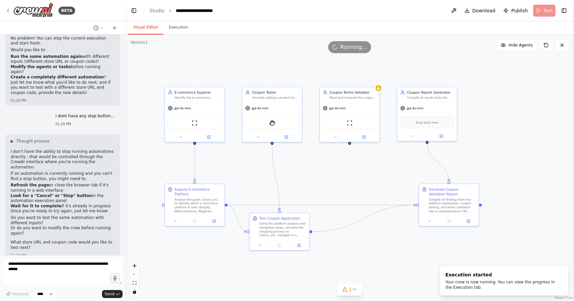
drag, startPoint x: 338, startPoint y: 148, endPoint x: 335, endPoint y: 195, distance: 47.6
click at [335, 195] on div ".deletable-edge-delete-btn { width: 20px; height: 20px; border: 0px solid #ffff…" at bounding box center [349, 168] width 449 height 267
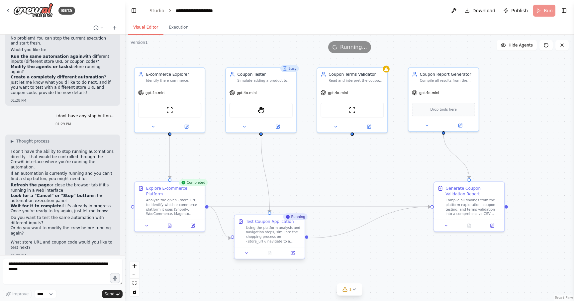
click at [252, 238] on div "Using the platform analysis and navigation steps, simulate the shopping process…" at bounding box center [274, 234] width 56 height 18
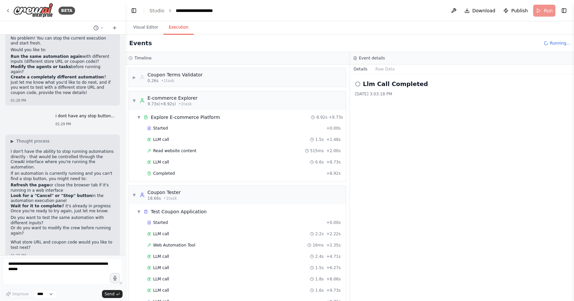
click at [179, 29] on button "Execution" at bounding box center [179, 28] width 30 height 14
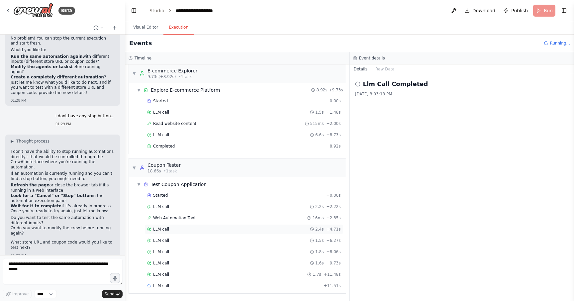
scroll to position [39, 0]
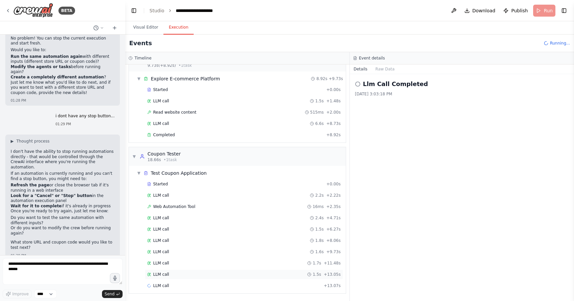
click at [228, 272] on div "LLM call 1.5s + 13.05s" at bounding box center [244, 274] width 194 height 5
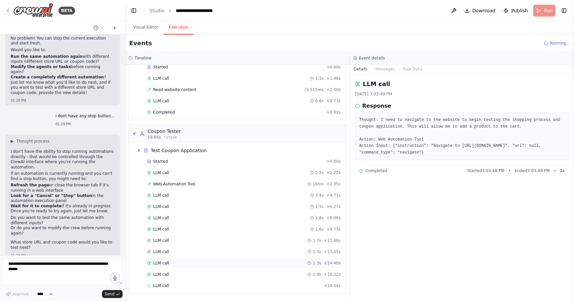
scroll to position [72, 0]
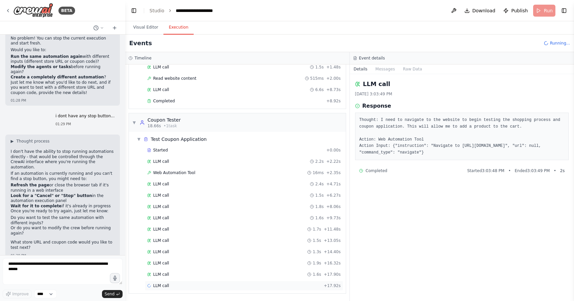
click at [205, 286] on div "LLM call + 17.92s" at bounding box center [244, 285] width 194 height 5
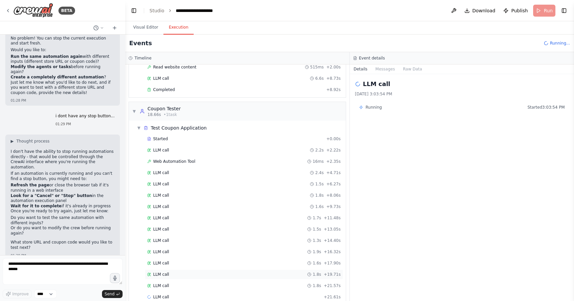
scroll to position [95, 0]
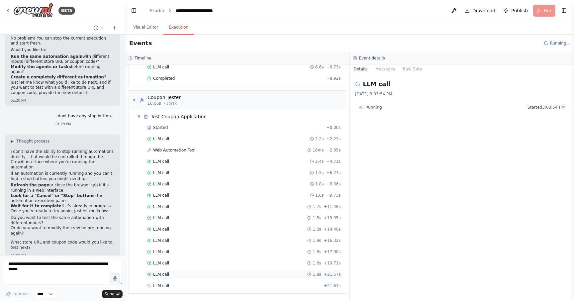
click at [202, 276] on div "LLM call 1.8s + 21.57s" at bounding box center [244, 274] width 194 height 5
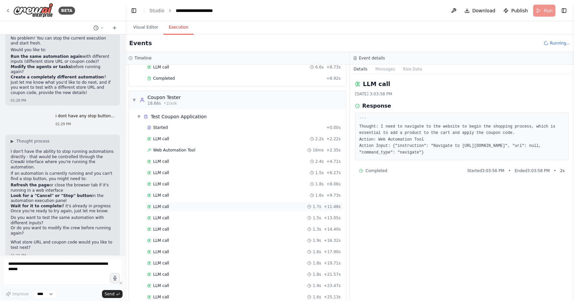
scroll to position [185, 0]
click at [147, 27] on button "Visual Editor" at bounding box center [146, 28] width 36 height 14
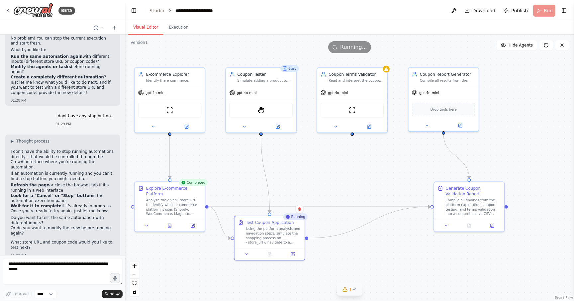
click at [356, 291] on icon at bounding box center [354, 289] width 5 height 5
click at [398, 275] on button at bounding box center [399, 273] width 11 height 8
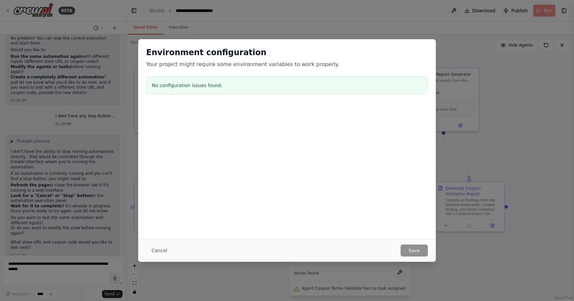
click at [432, 276] on div "Environment configuration Your project might require some environment variables…" at bounding box center [287, 150] width 574 height 301
click at [437, 25] on div "Environment configuration Your project might require some environment variables…" at bounding box center [287, 150] width 574 height 301
click at [162, 252] on button "Cancel" at bounding box center [159, 251] width 26 height 12
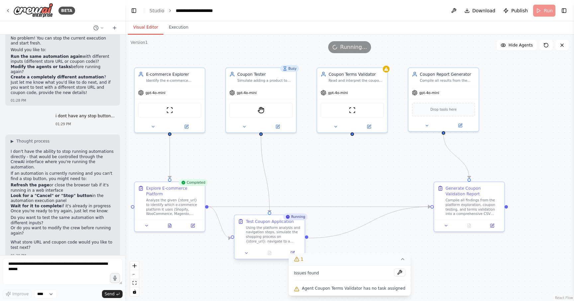
click at [286, 232] on div "Using the platform analysis and navigation steps, simulate the shopping process…" at bounding box center [274, 234] width 56 height 18
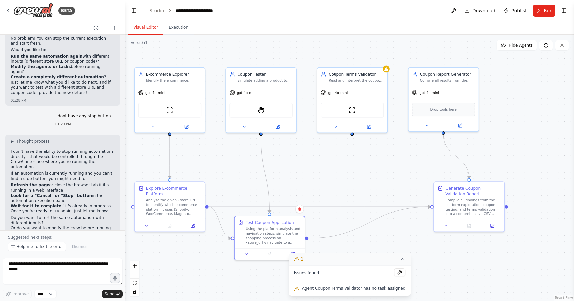
click at [333, 171] on div ".deletable-edge-delete-btn { width: 20px; height: 20px; border: 0px solid #ffff…" at bounding box center [349, 168] width 449 height 267
click at [185, 31] on button "Execution" at bounding box center [179, 28] width 30 height 14
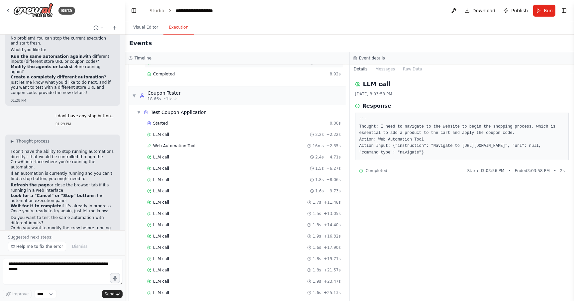
scroll to position [0, 0]
